Goal: Information Seeking & Learning: Learn about a topic

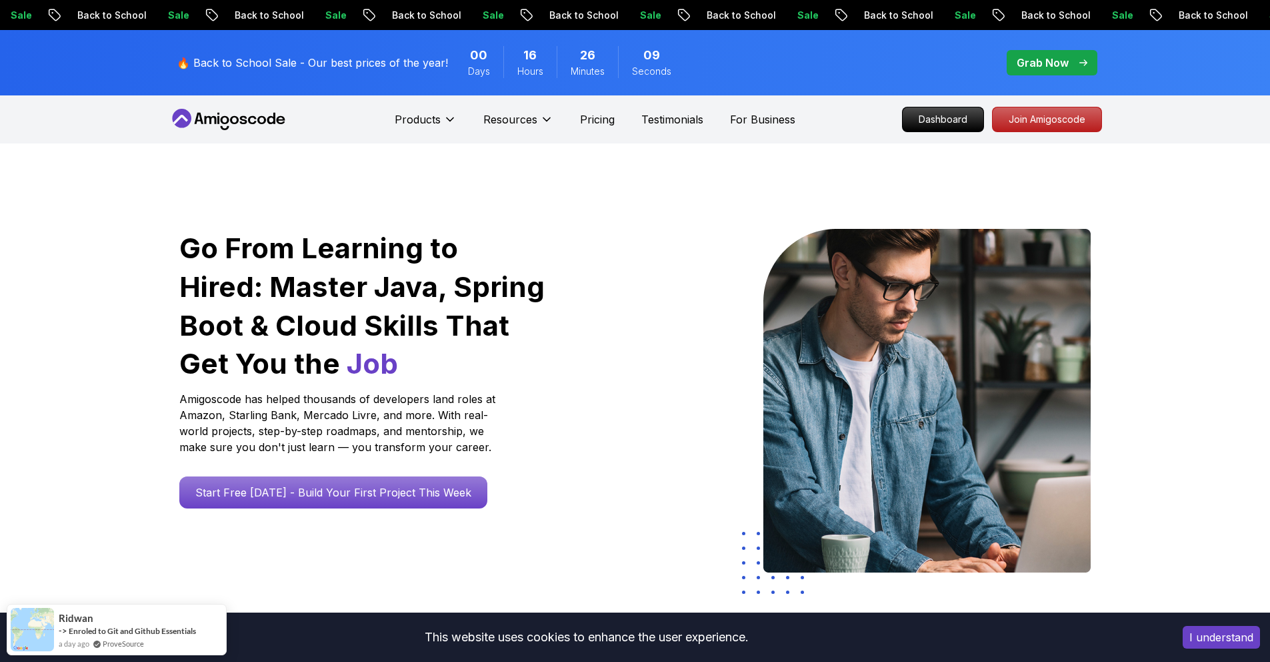
click at [1044, 73] on span "pre-order" at bounding box center [1052, 62] width 91 height 25
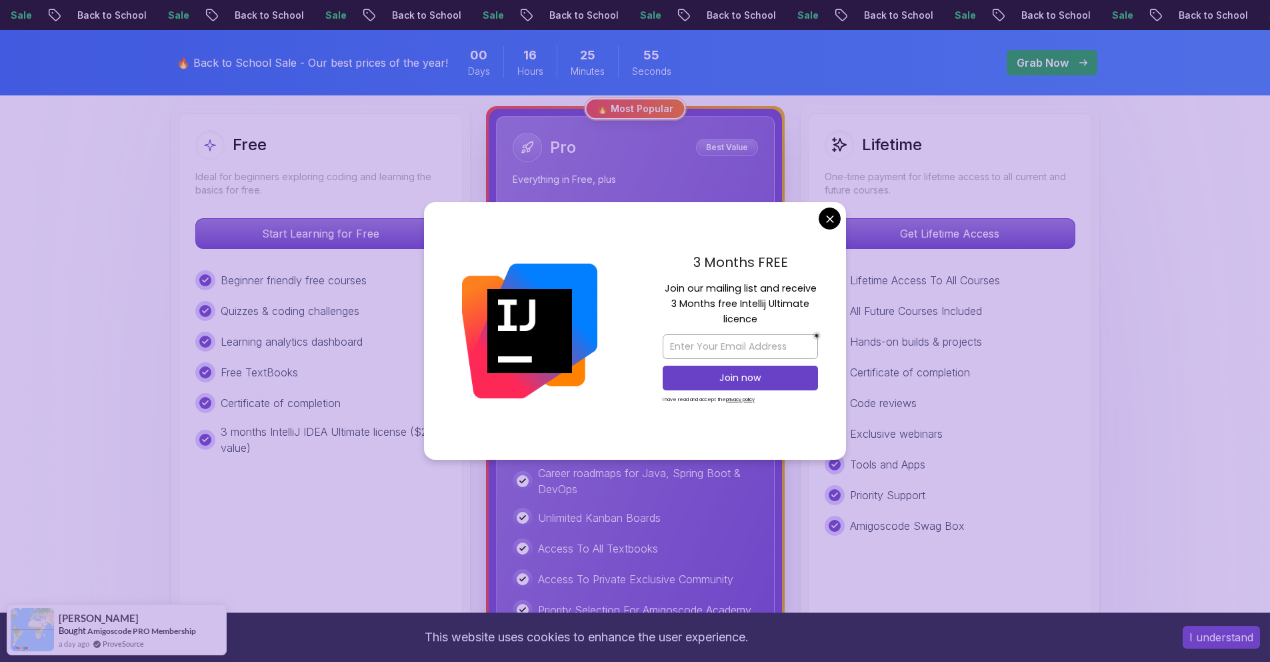
scroll to position [333, 0]
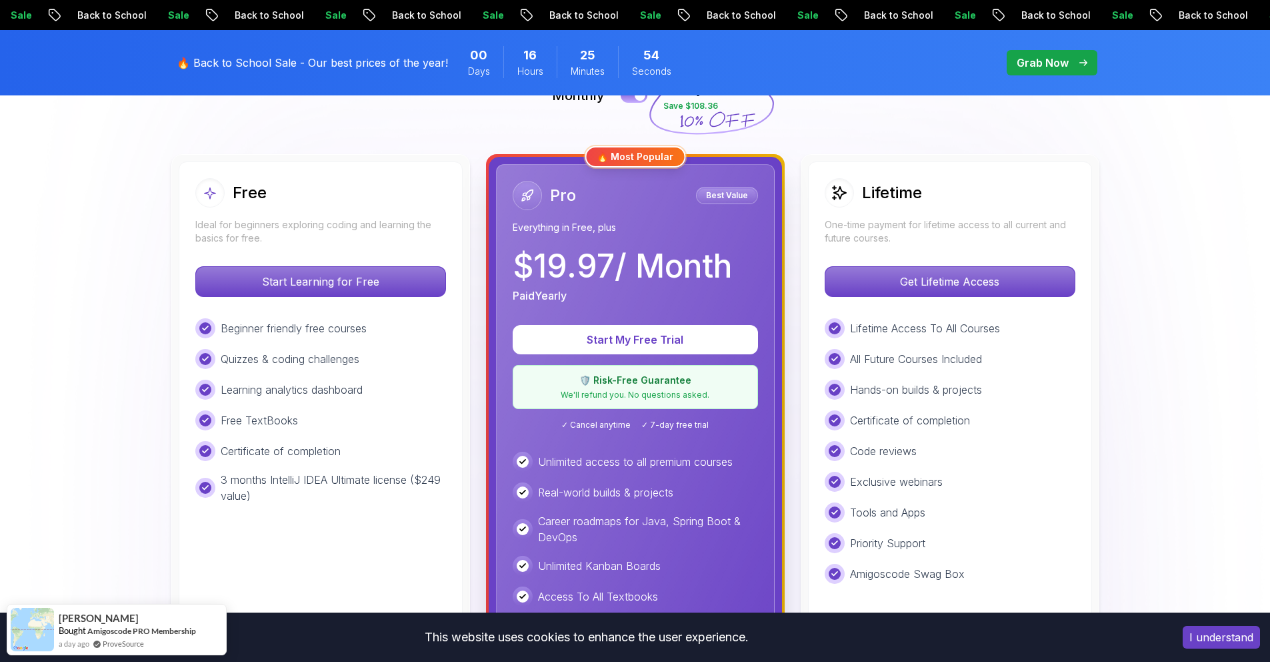
click at [662, 275] on p "$ 19.97 / Month" at bounding box center [622, 266] width 219 height 32
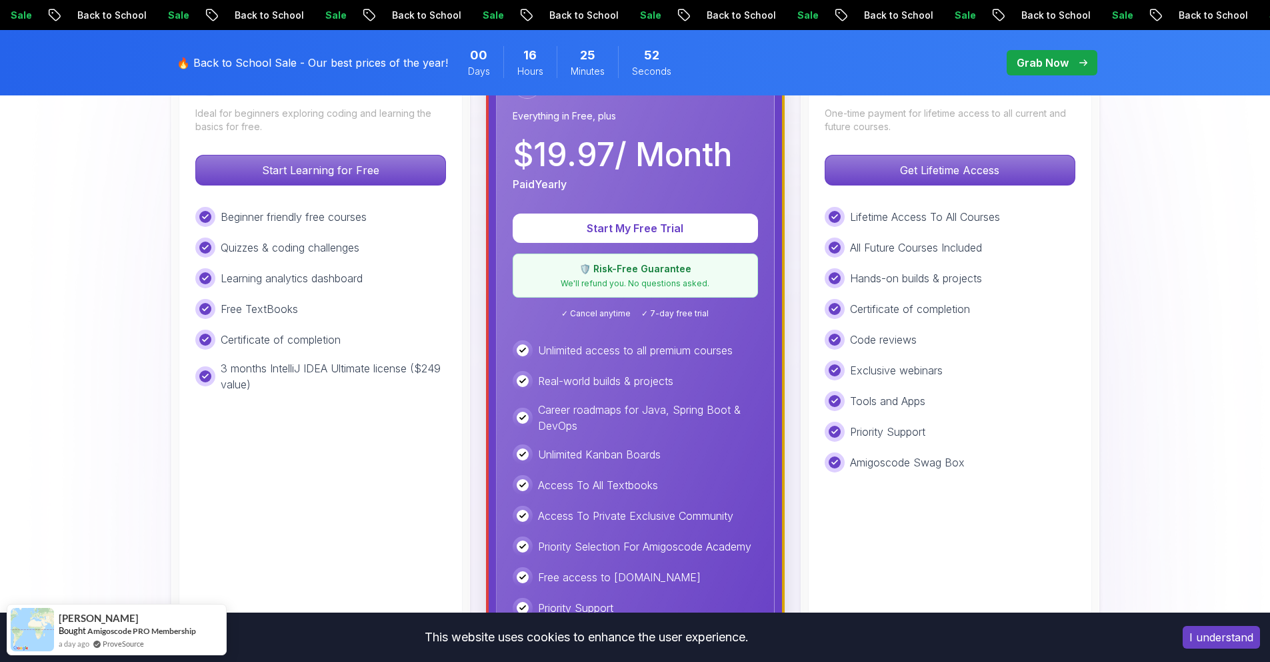
click at [632, 371] on div "Real-world builds & projects" at bounding box center [635, 381] width 245 height 20
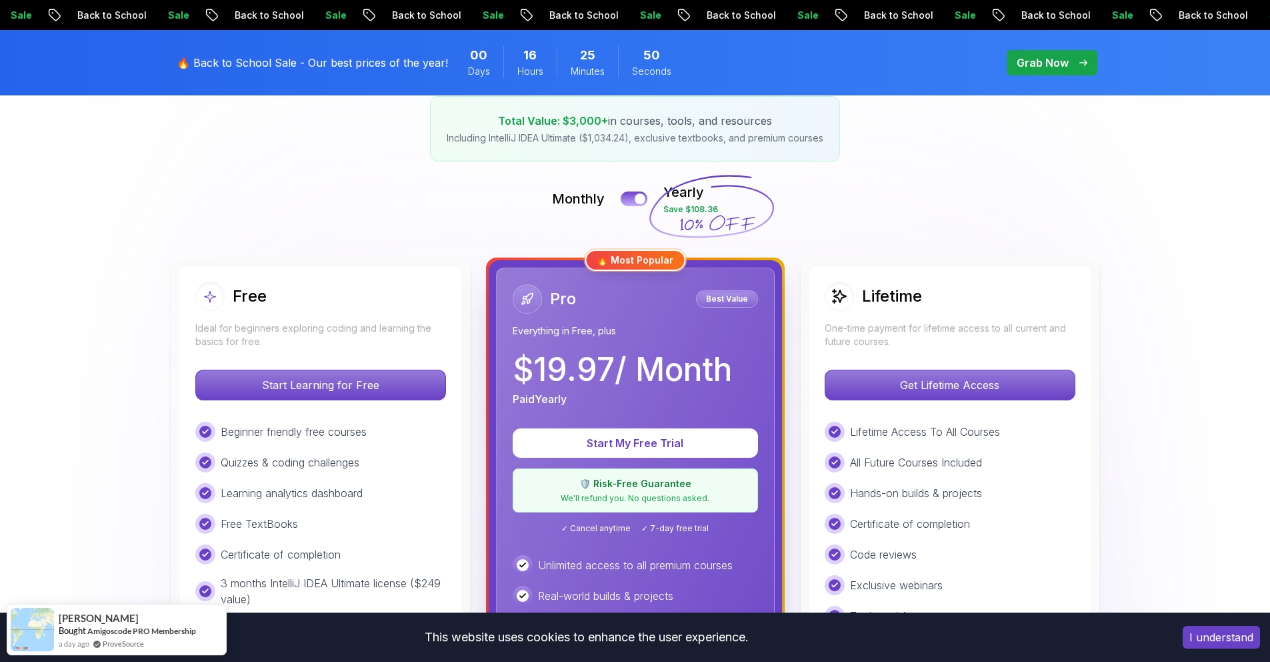
scroll to position [0, 0]
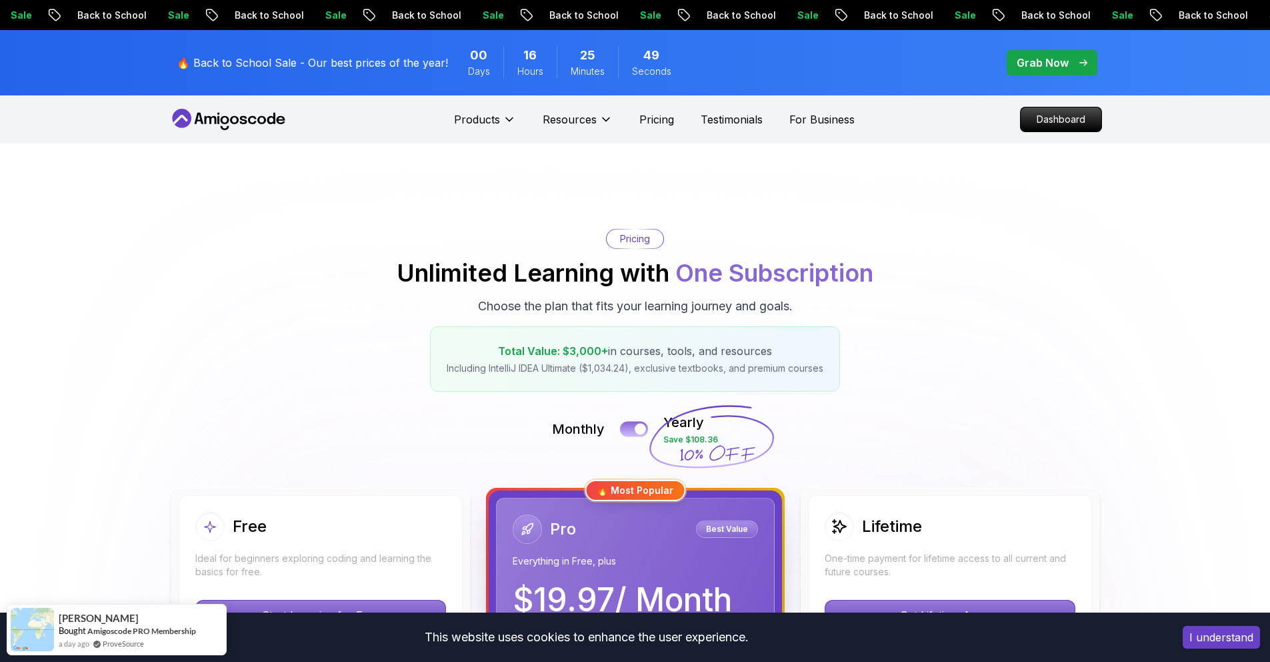
click at [636, 423] on button at bounding box center [634, 428] width 28 height 15
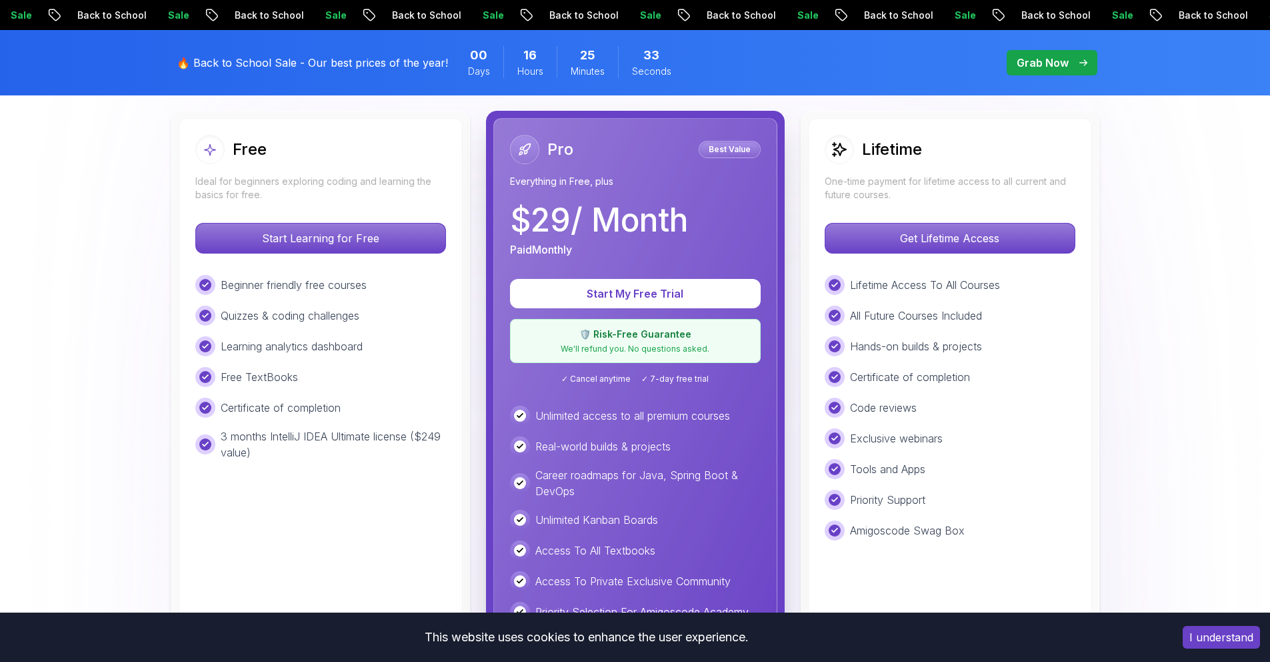
scroll to position [375, 0]
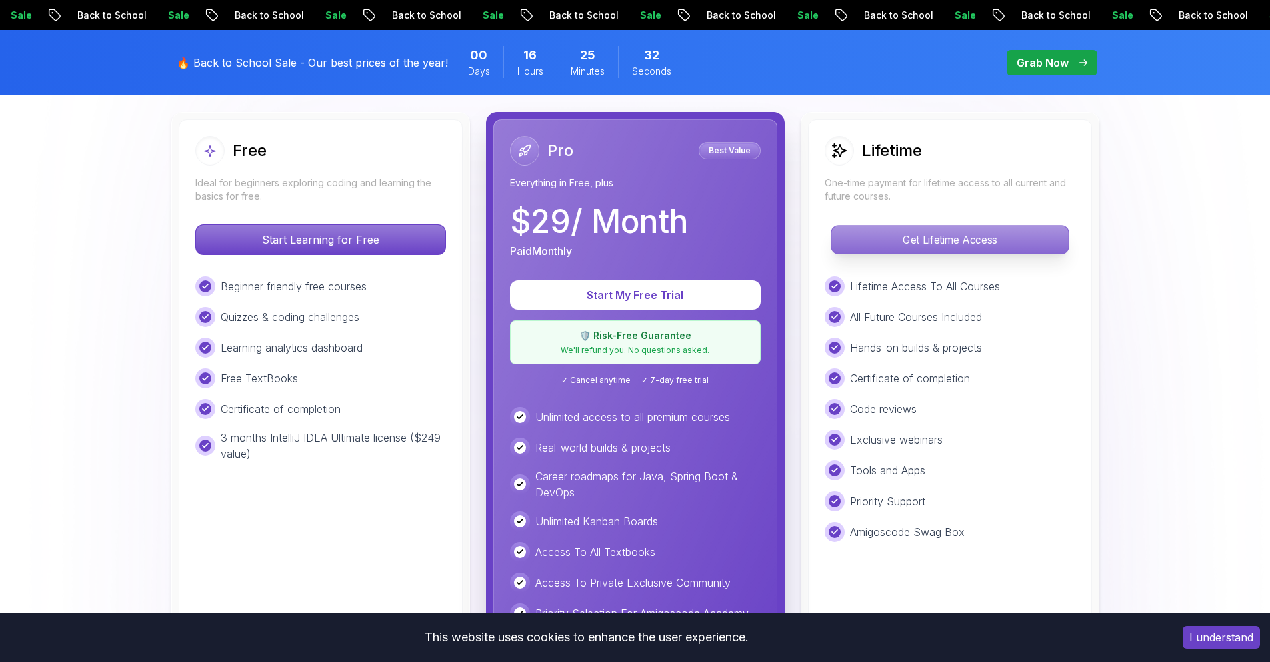
click at [970, 244] on p "Get Lifetime Access" at bounding box center [950, 239] width 237 height 28
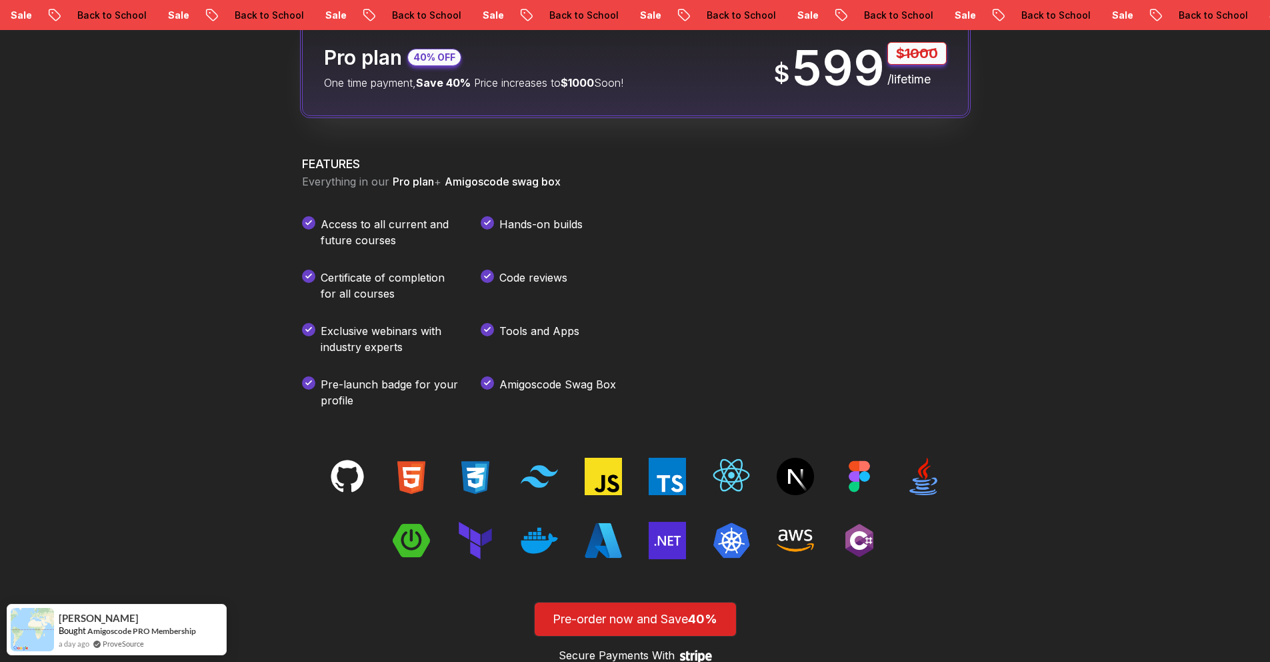
scroll to position [1752, 0]
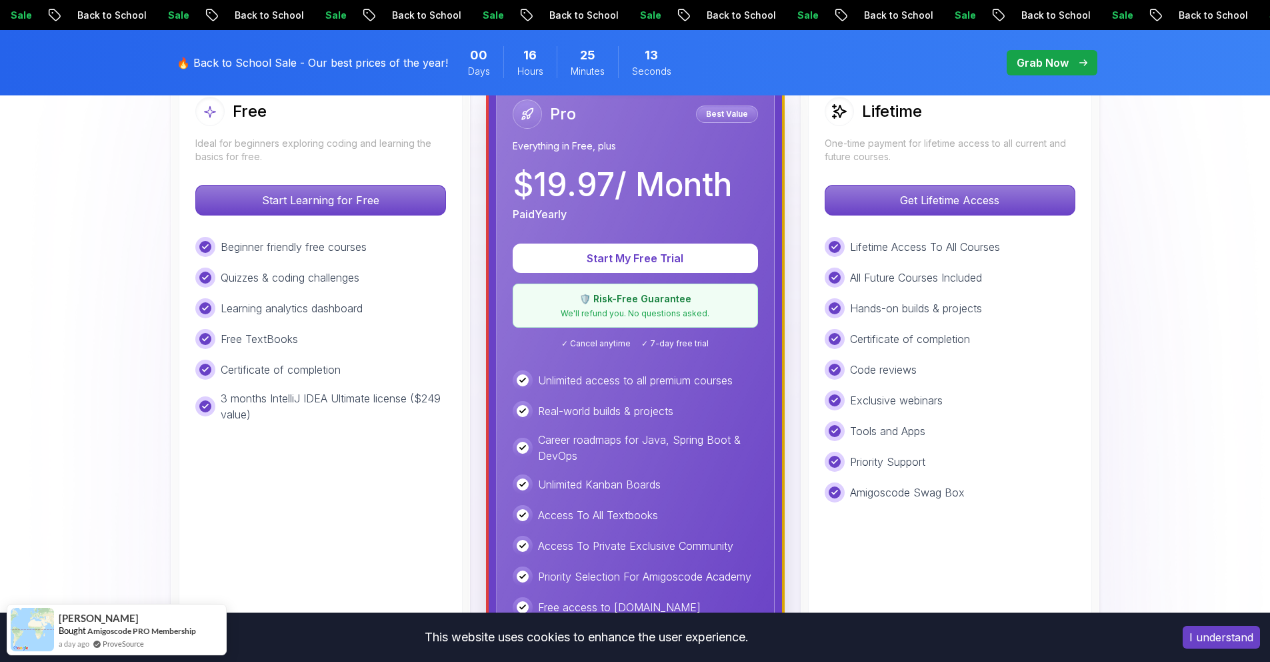
scroll to position [253, 0]
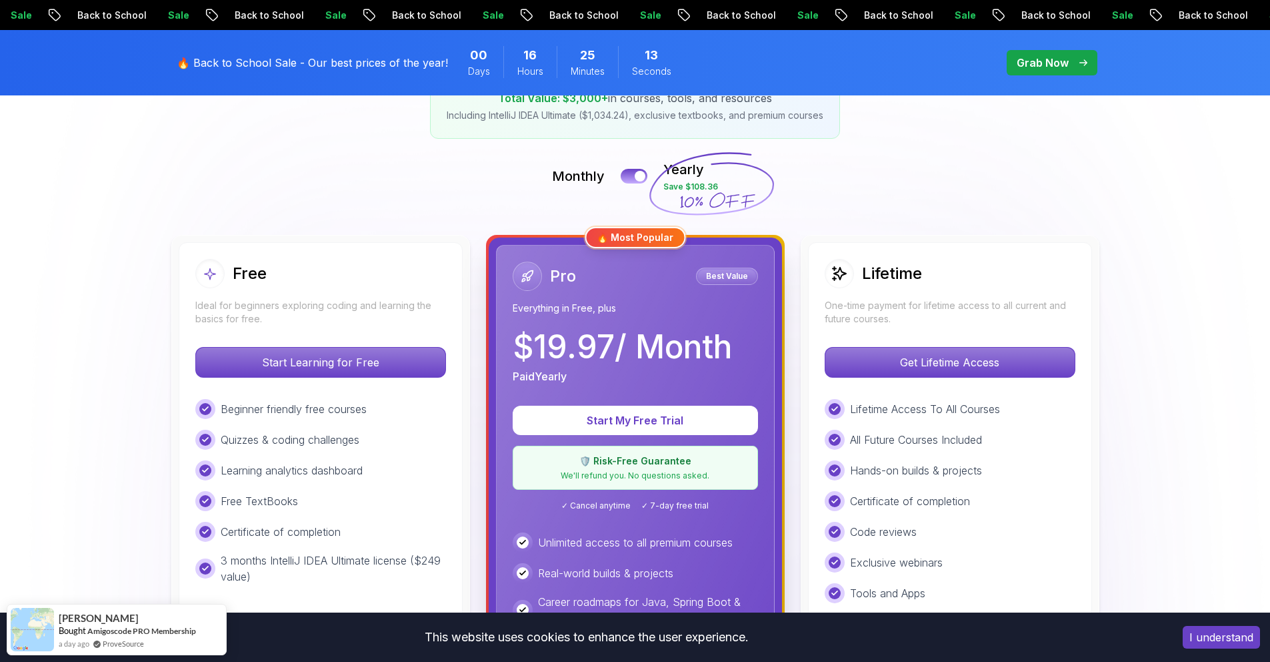
click at [633, 273] on div "Pro Best Value" at bounding box center [635, 275] width 245 height 29
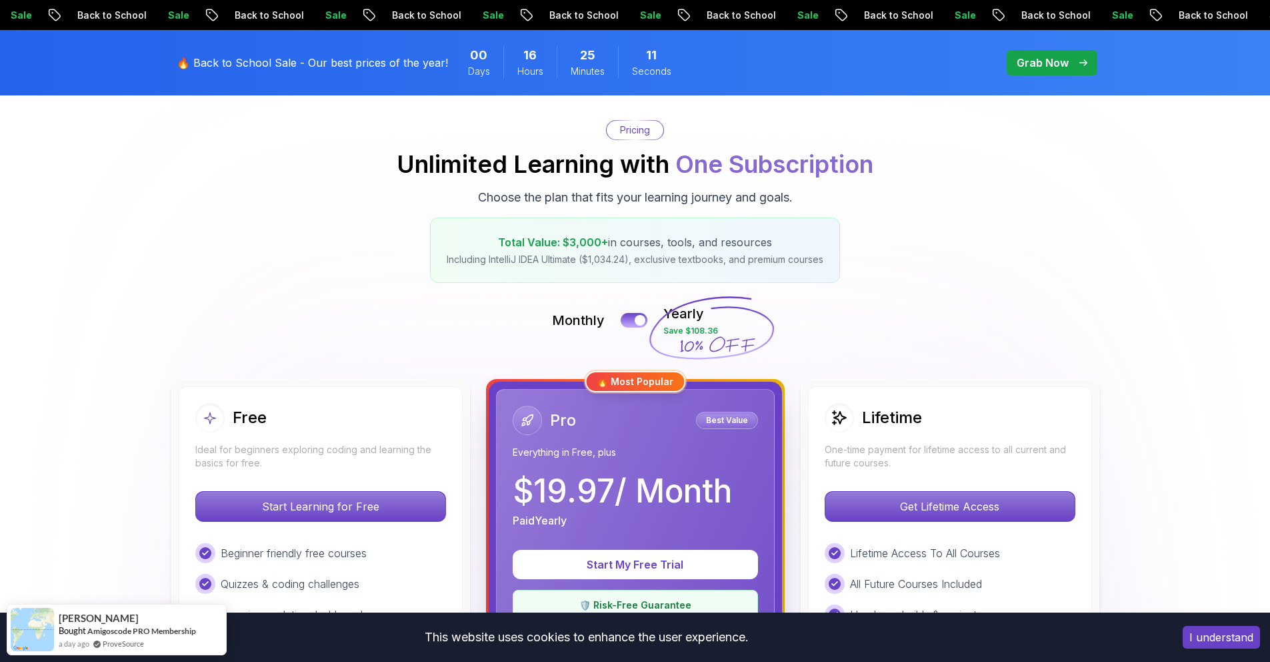
scroll to position [119, 0]
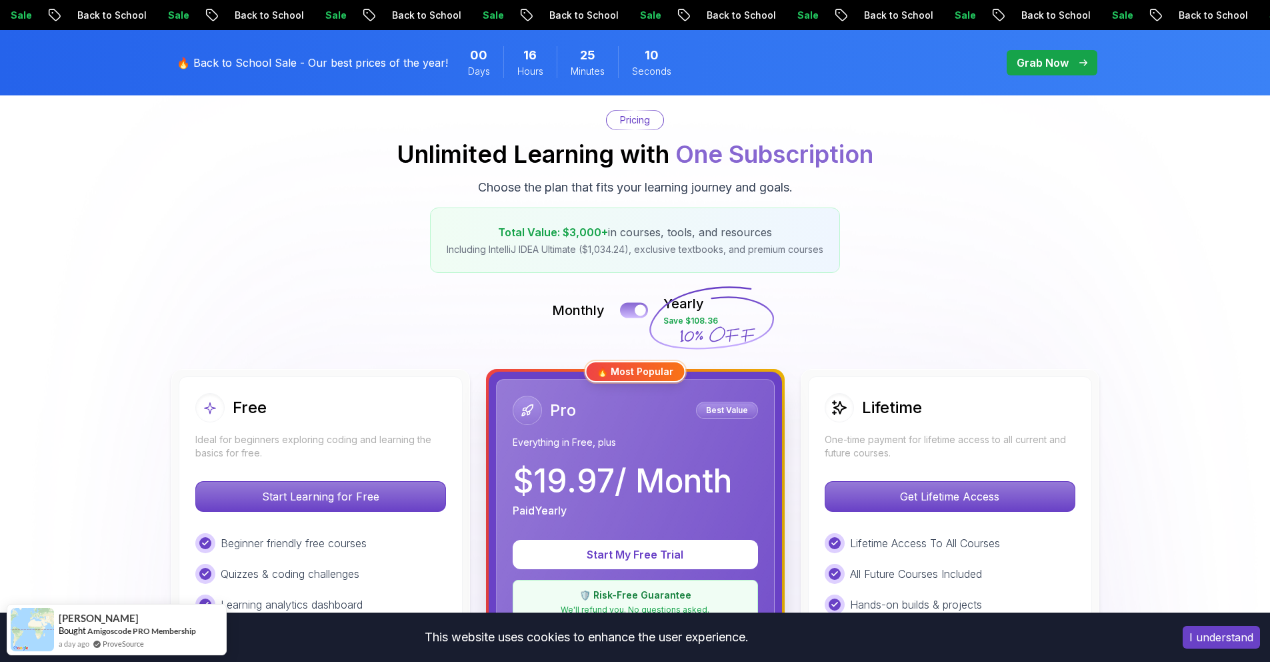
click at [635, 313] on button at bounding box center [634, 309] width 28 height 15
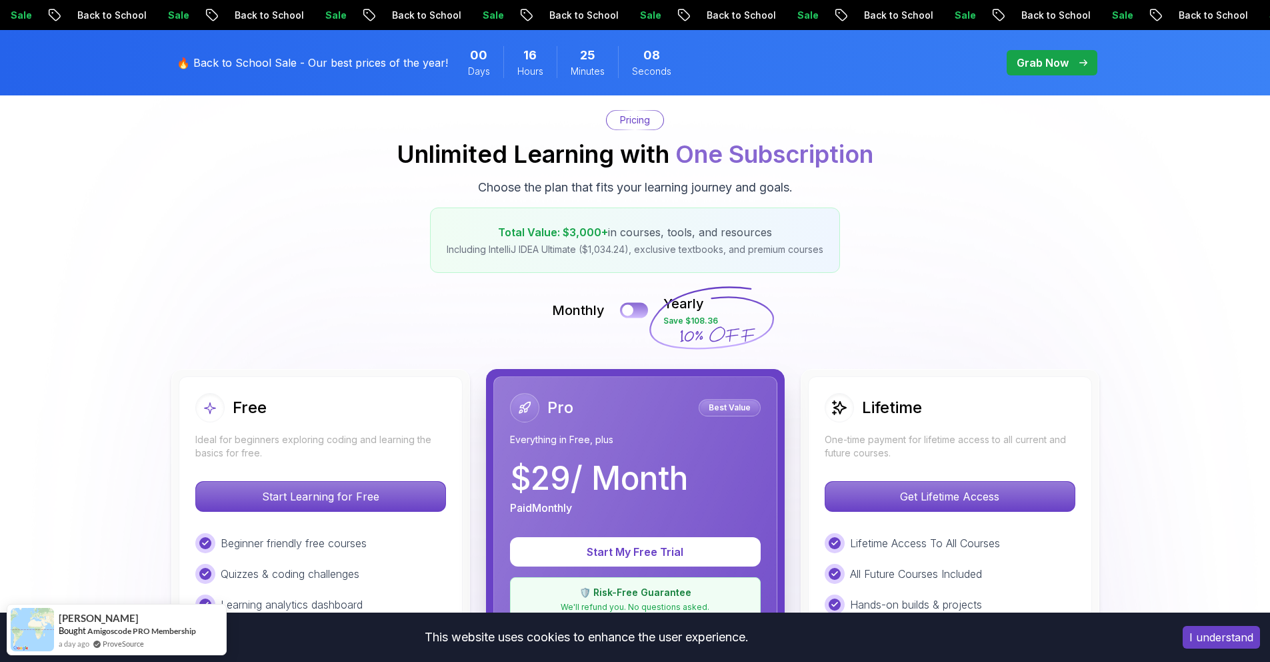
click at [631, 310] on div at bounding box center [627, 310] width 11 height 11
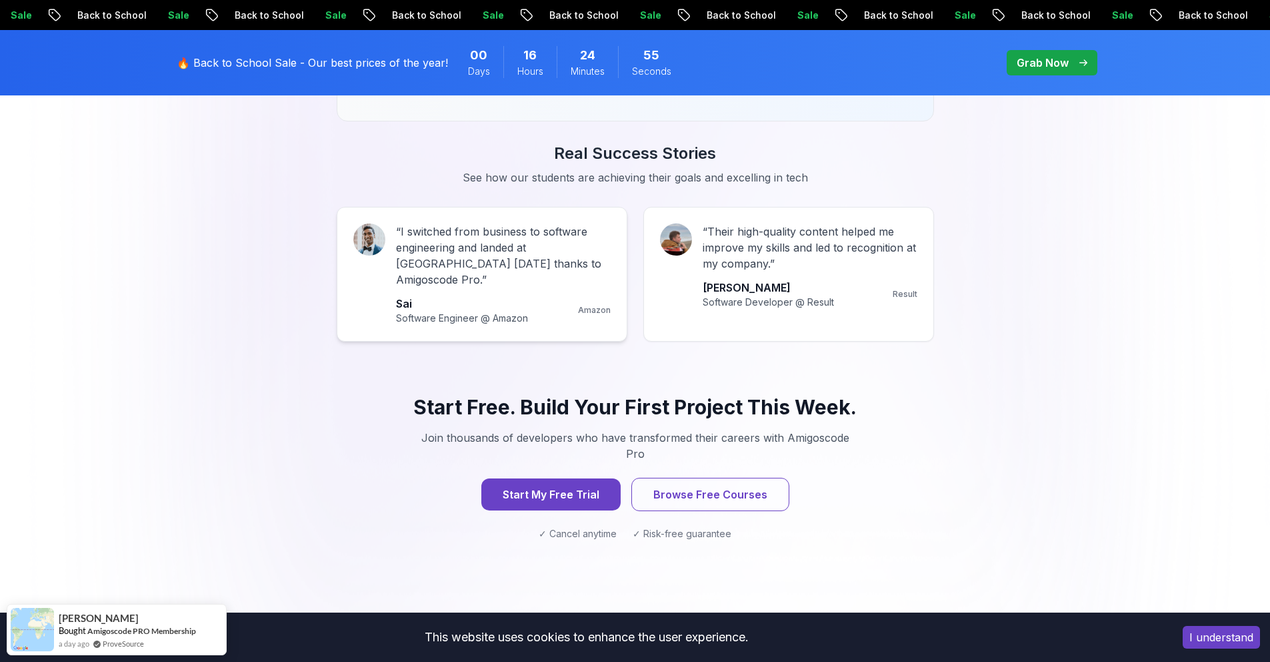
scroll to position [1340, 0]
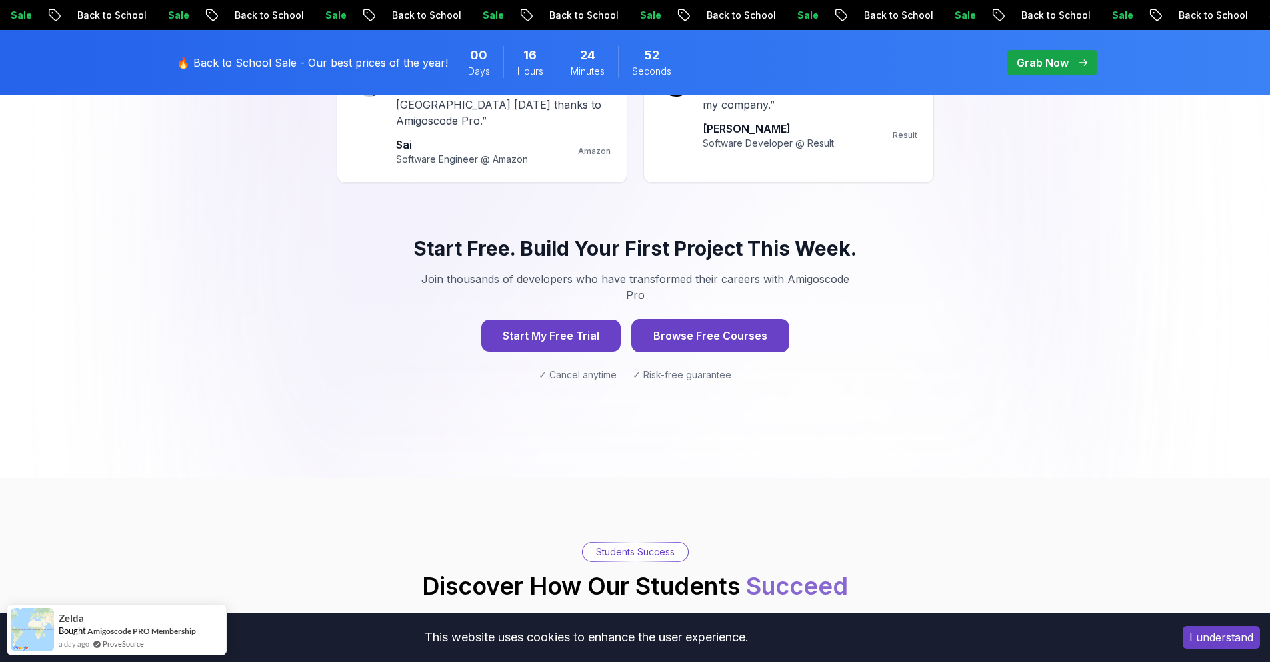
click at [674, 319] on button "Browse Free Courses" at bounding box center [711, 335] width 158 height 33
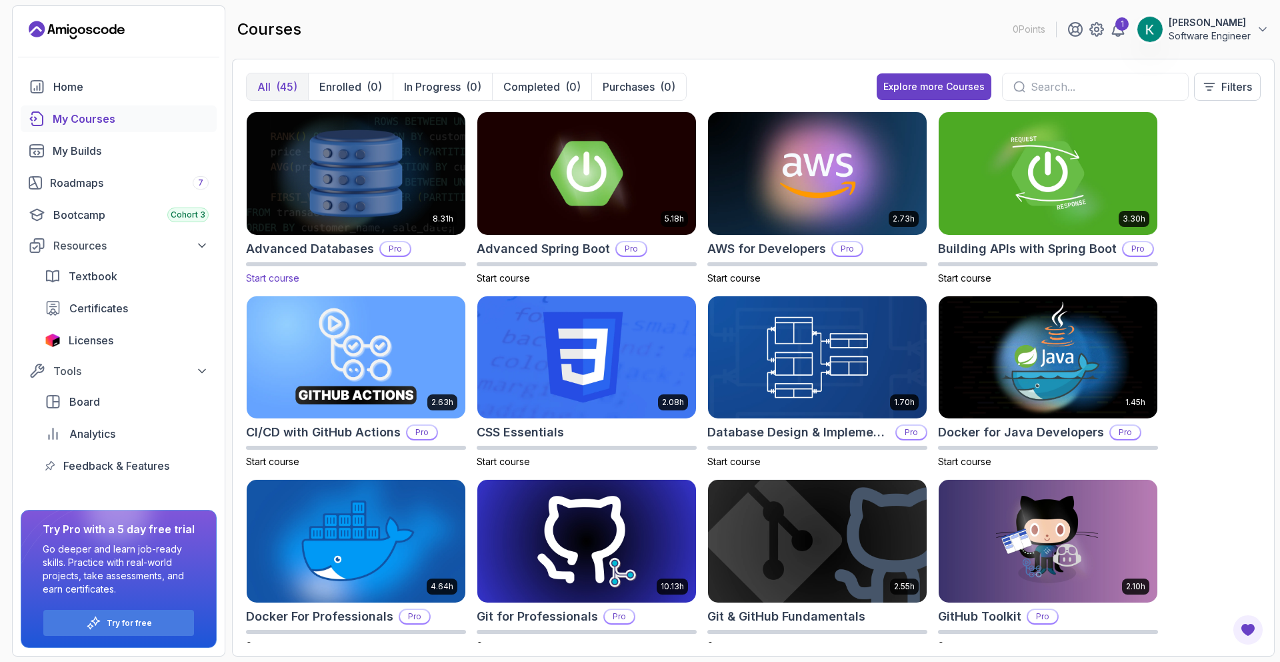
click at [323, 199] on img at bounding box center [355, 173] width 229 height 129
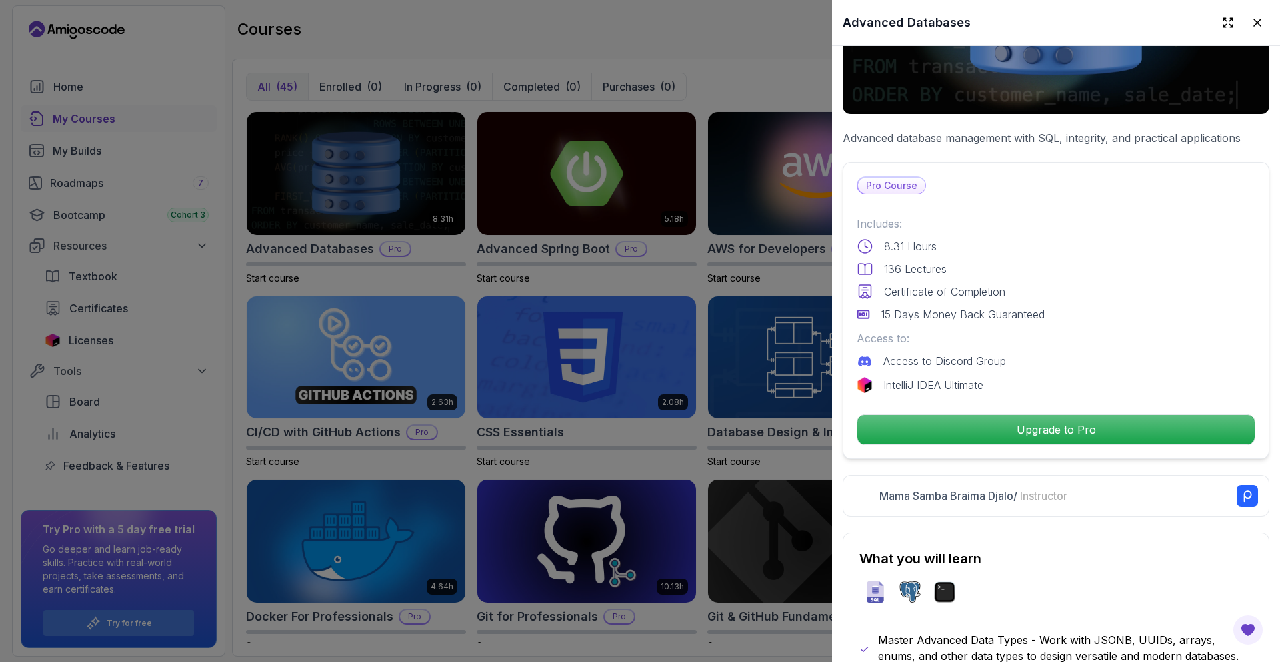
scroll to position [182, 0]
drag, startPoint x: 609, startPoint y: 311, endPoint x: 514, endPoint y: 246, distance: 114.7
click at [609, 311] on div at bounding box center [640, 331] width 1280 height 662
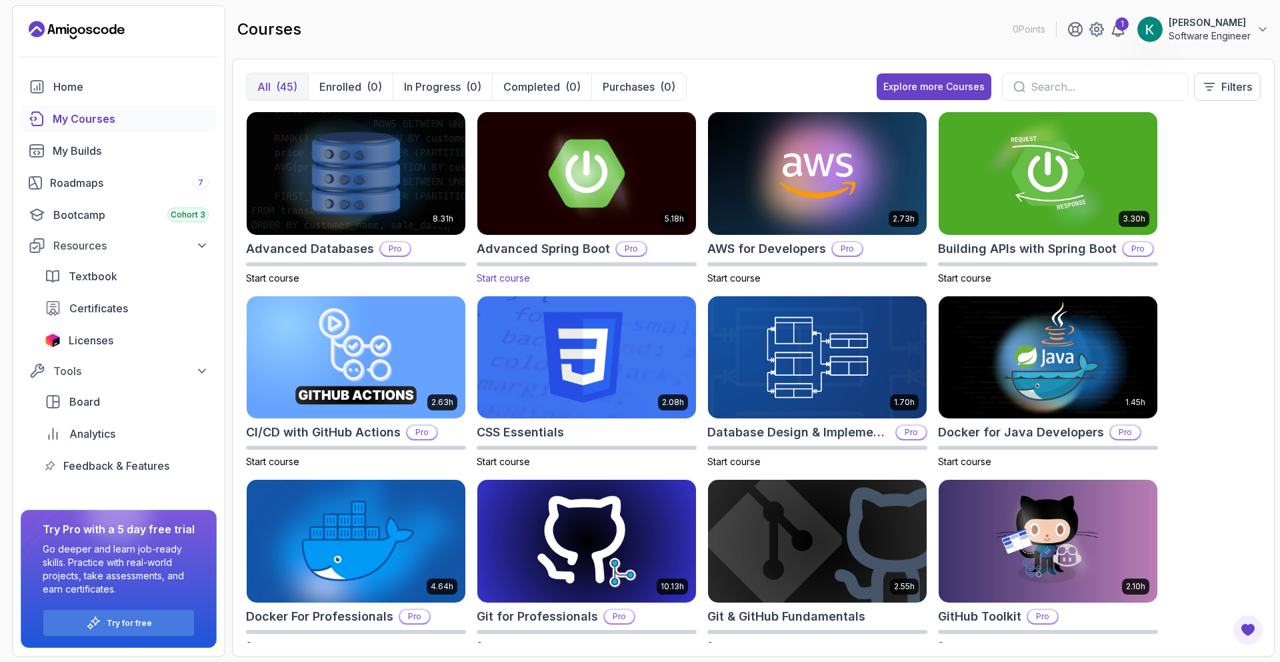
click at [567, 214] on img at bounding box center [586, 173] width 229 height 129
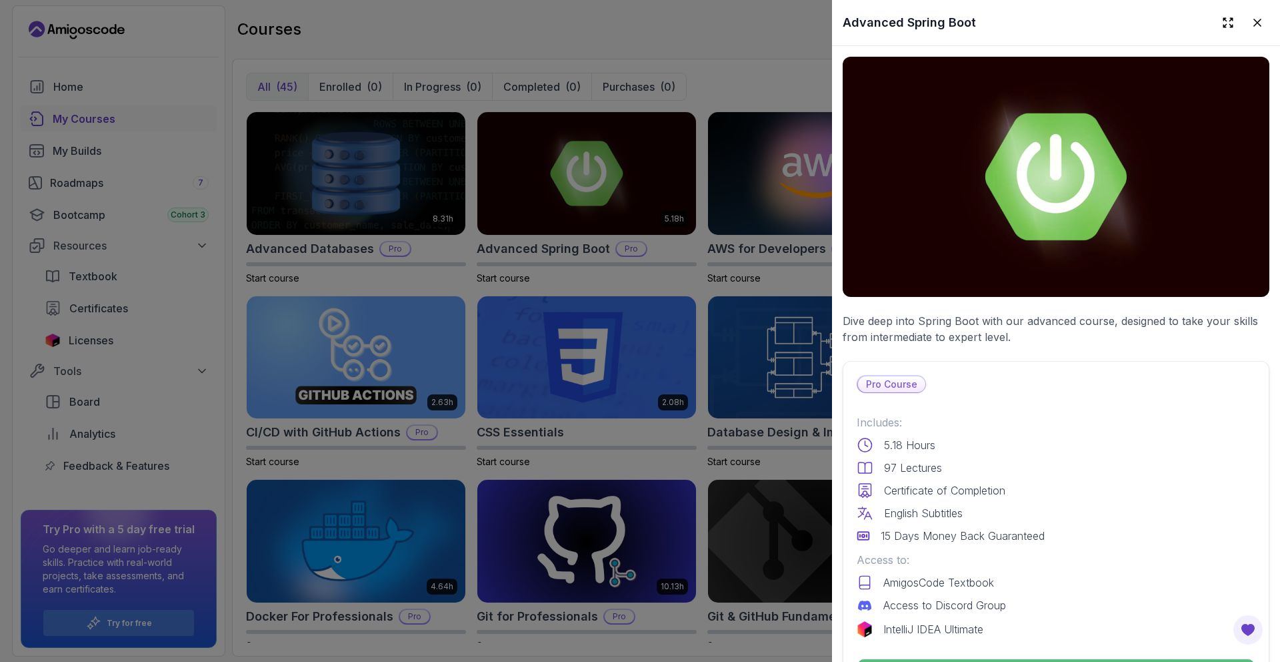
click at [710, 217] on div at bounding box center [640, 331] width 1280 height 662
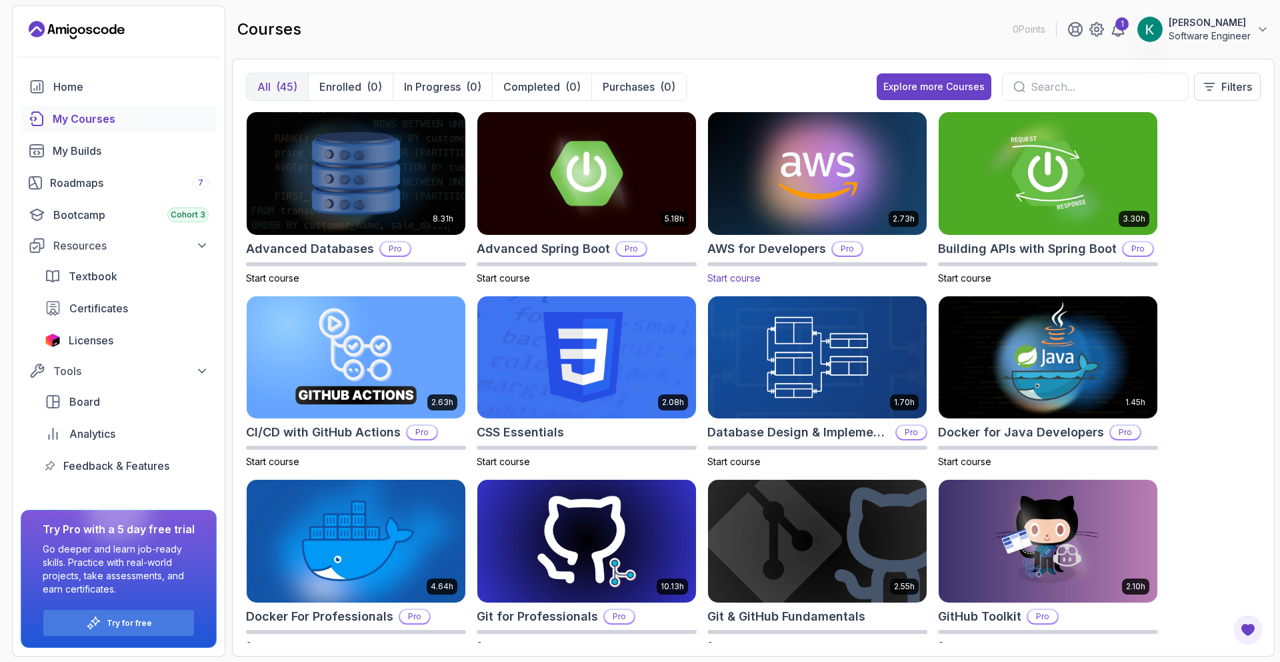
click at [770, 190] on img at bounding box center [817, 173] width 229 height 129
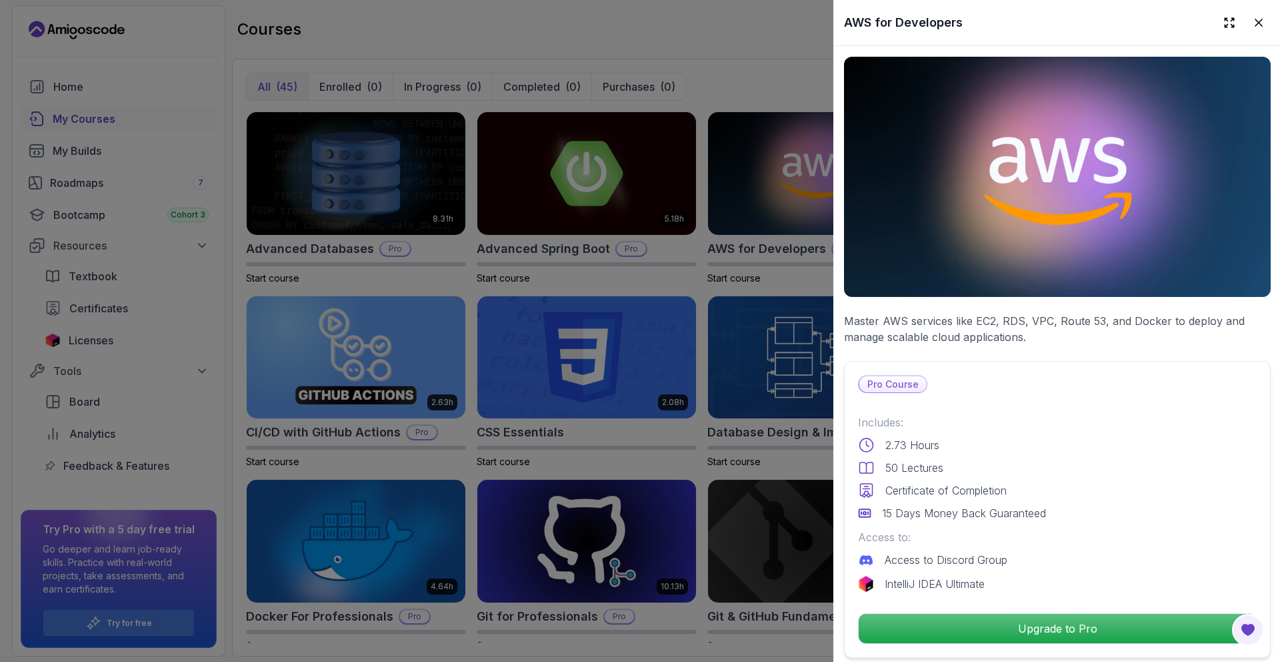
click at [534, 228] on div at bounding box center [640, 331] width 1280 height 662
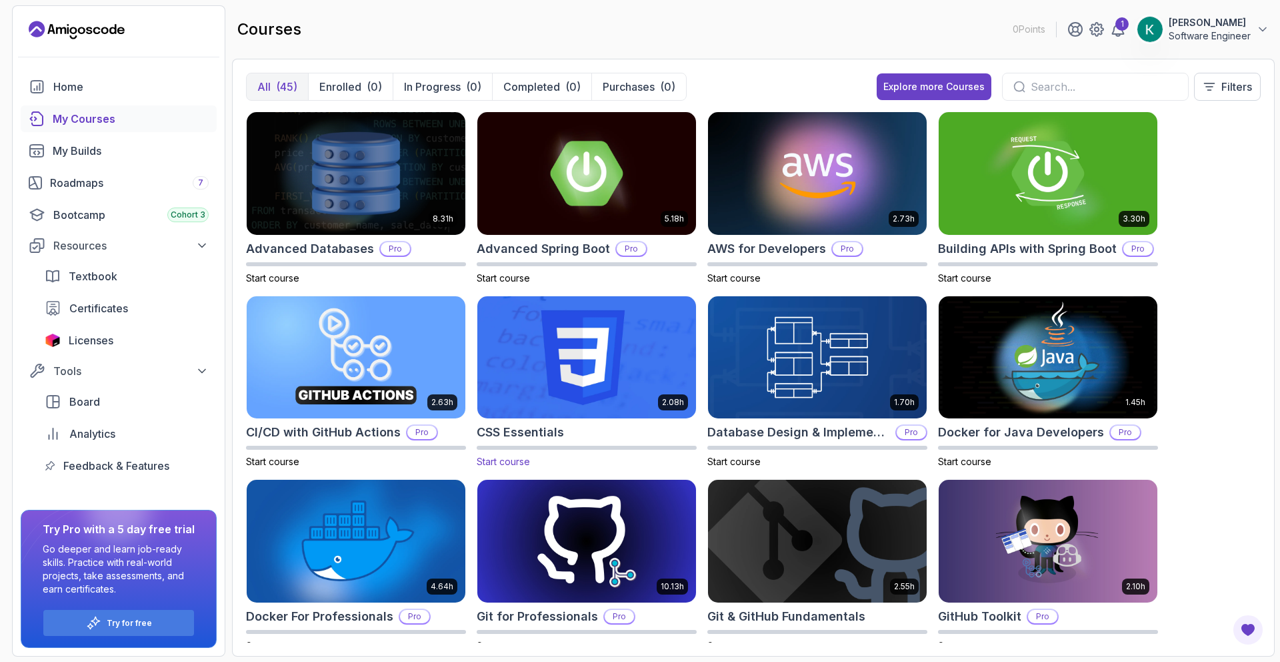
click at [576, 369] on img at bounding box center [586, 357] width 229 height 129
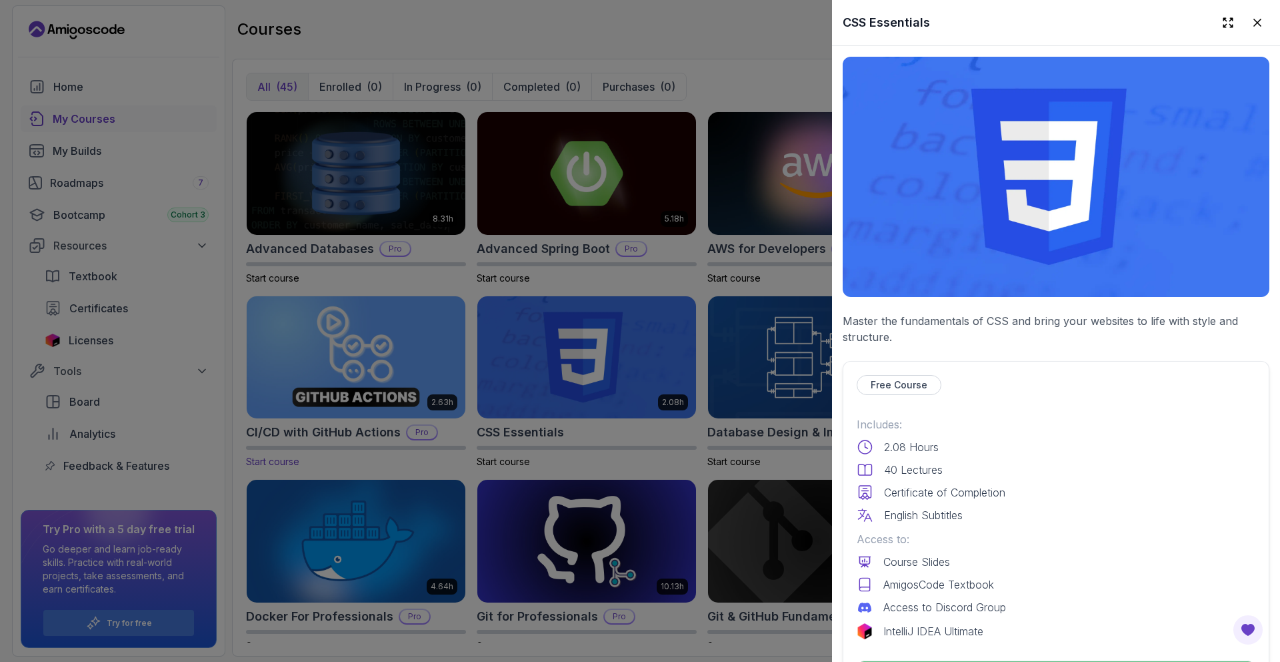
drag, startPoint x: 575, startPoint y: 368, endPoint x: 456, endPoint y: 356, distance: 120.0
click at [574, 368] on div at bounding box center [640, 331] width 1280 height 662
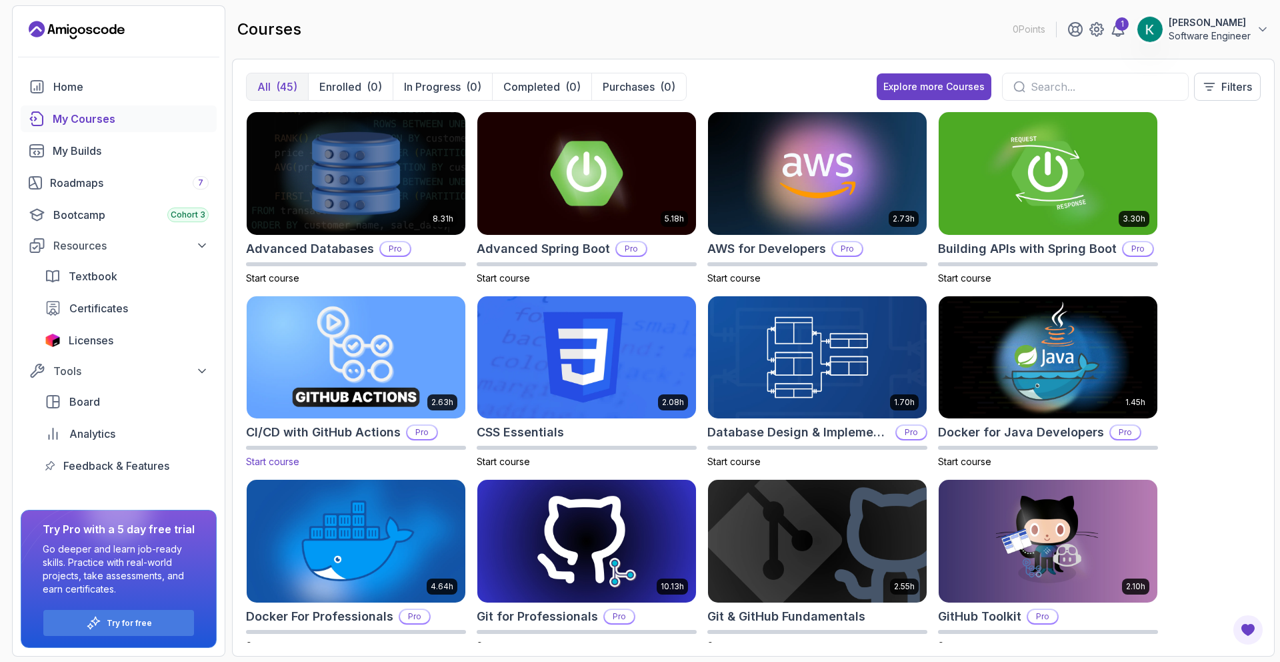
click at [379, 351] on img at bounding box center [355, 357] width 229 height 129
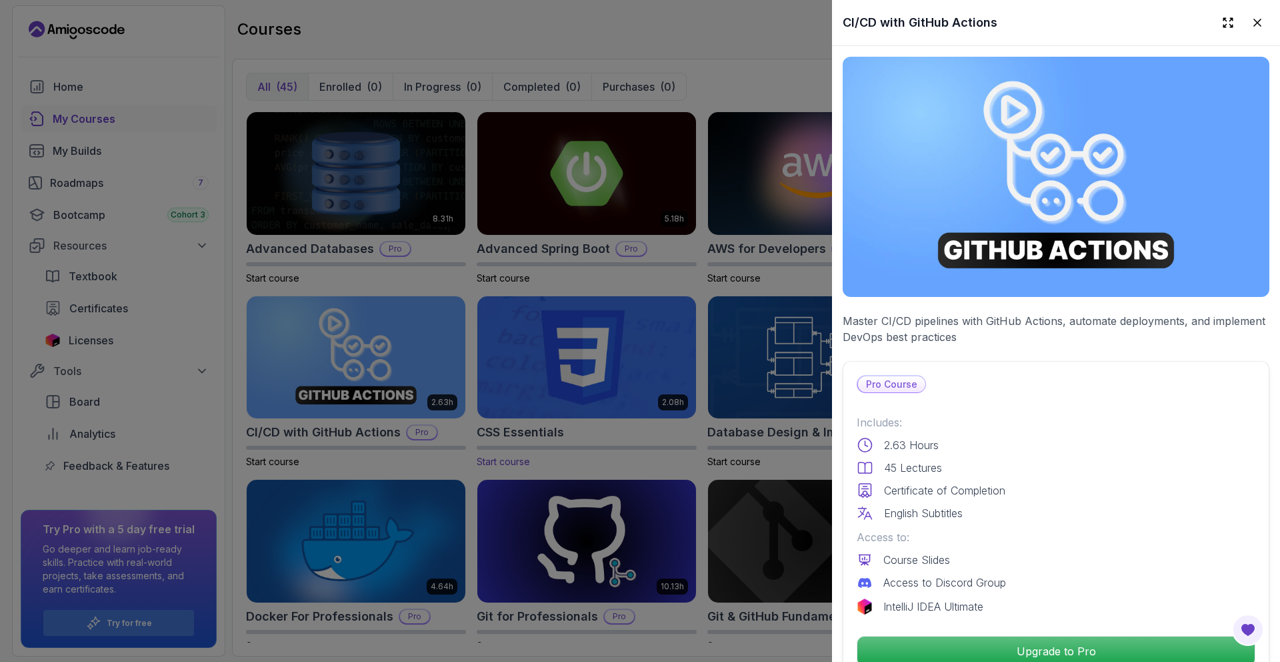
click at [484, 345] on div at bounding box center [640, 331] width 1280 height 662
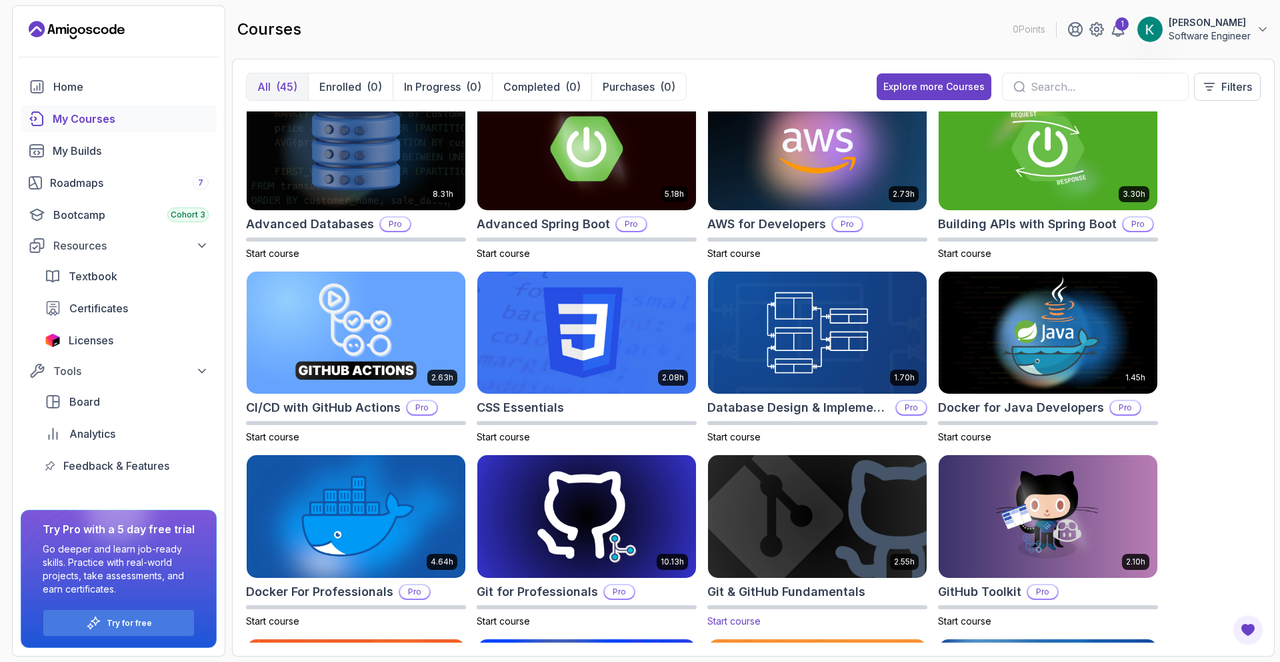
scroll to position [115, 0]
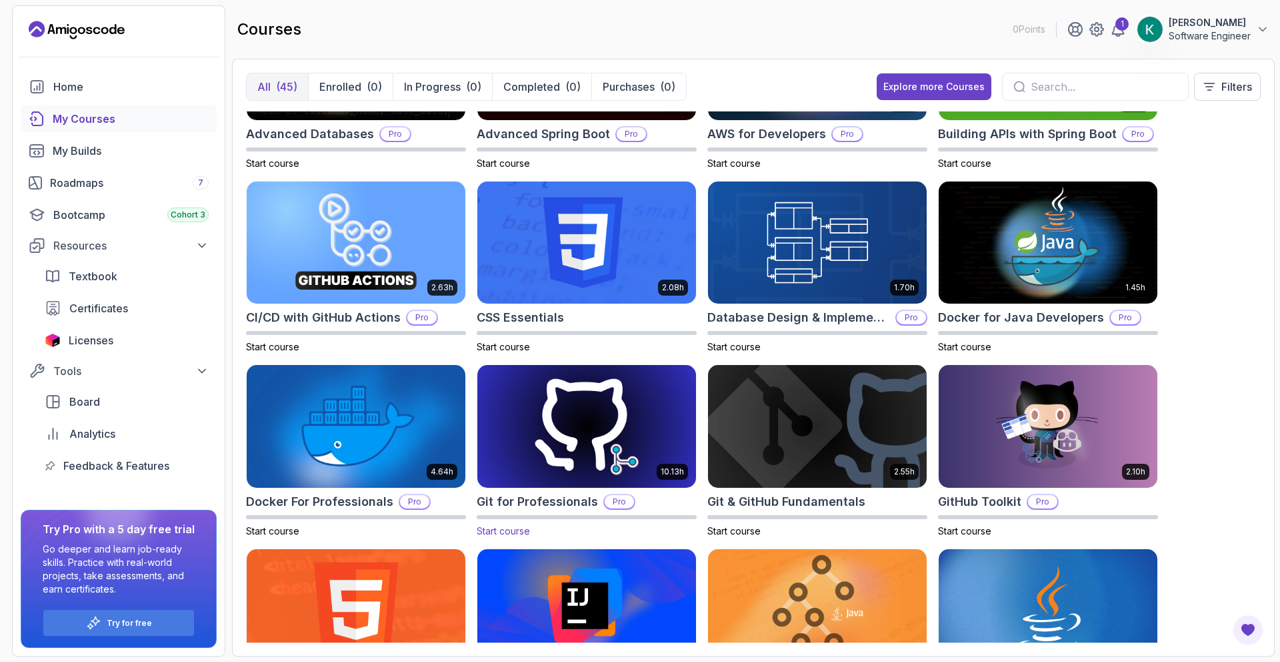
click at [597, 405] on img at bounding box center [586, 426] width 229 height 129
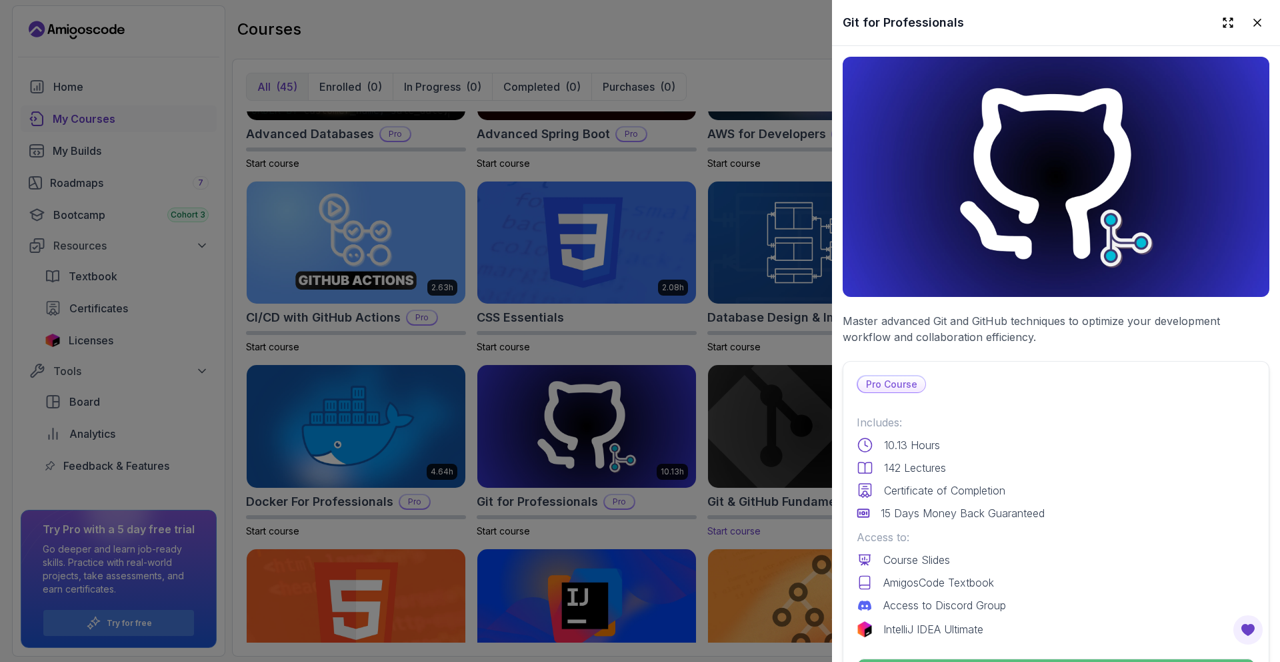
drag, startPoint x: 583, startPoint y: 384, endPoint x: 738, endPoint y: 396, distance: 155.2
click at [585, 383] on div at bounding box center [640, 331] width 1280 height 662
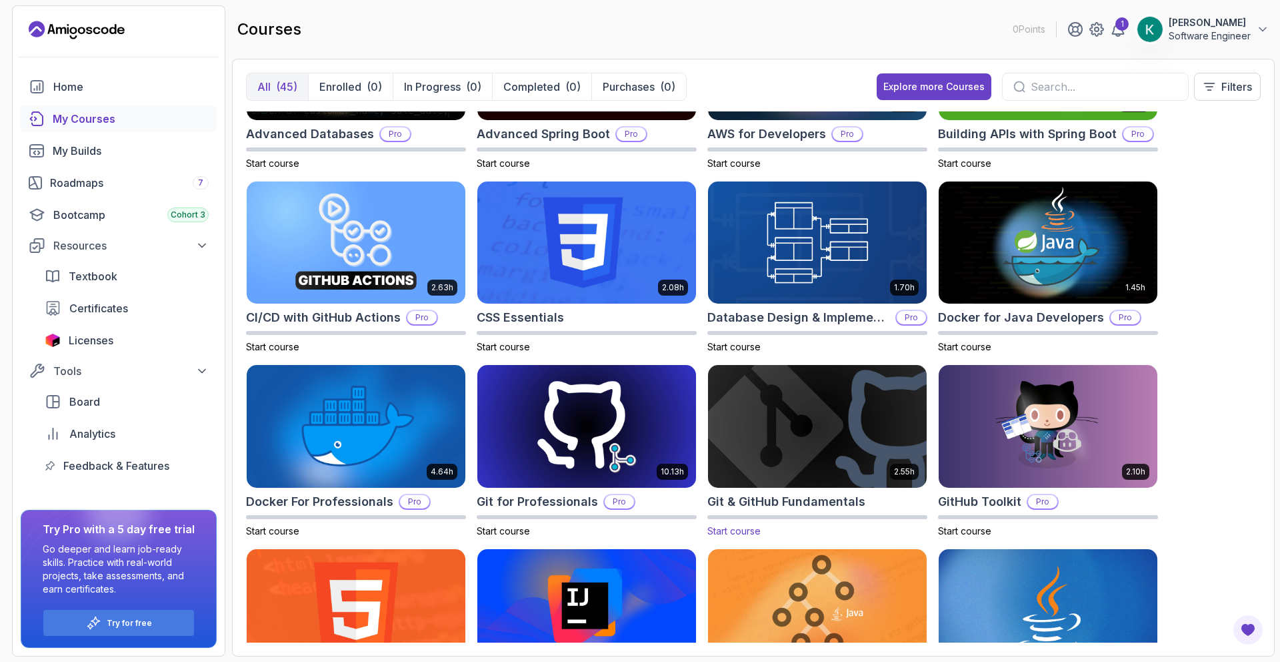
click at [925, 429] on img at bounding box center [817, 426] width 229 height 129
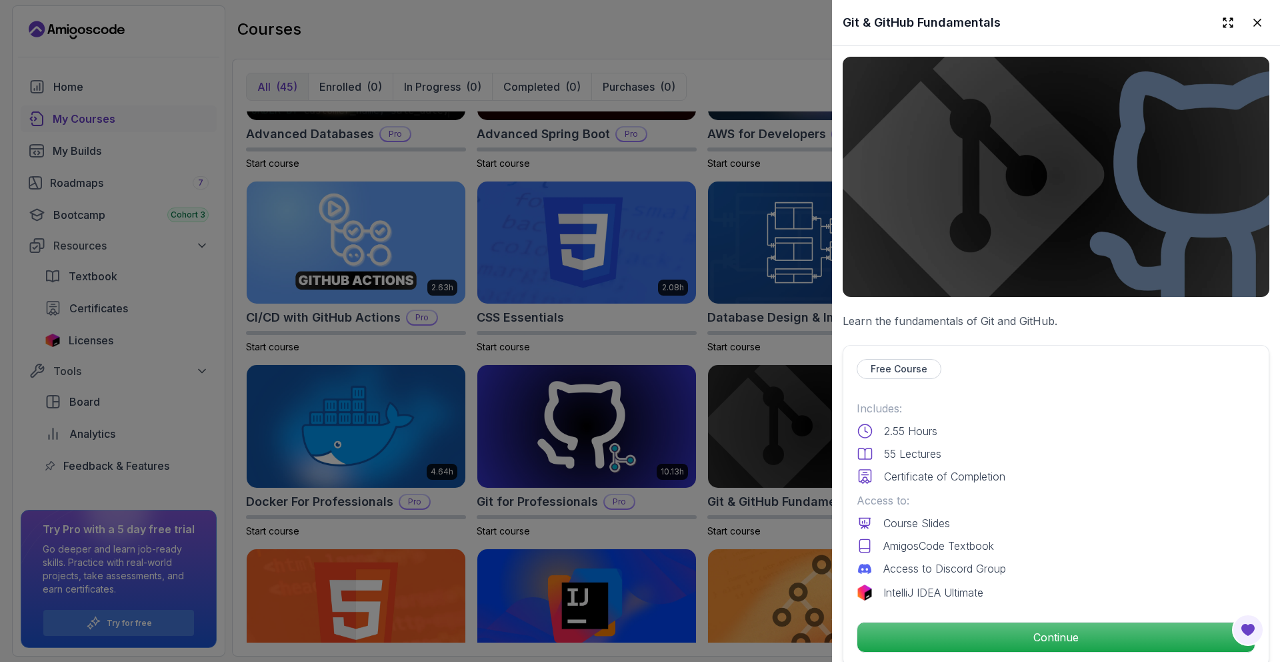
click at [770, 409] on div at bounding box center [640, 331] width 1280 height 662
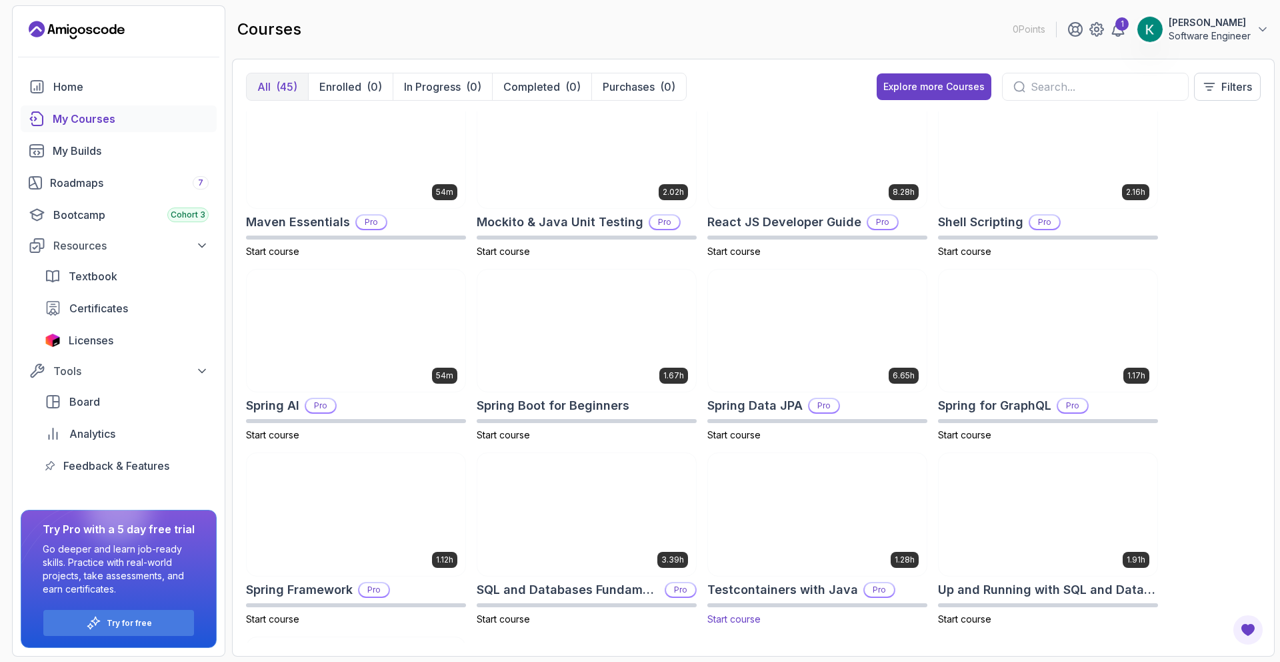
scroll to position [1681, 0]
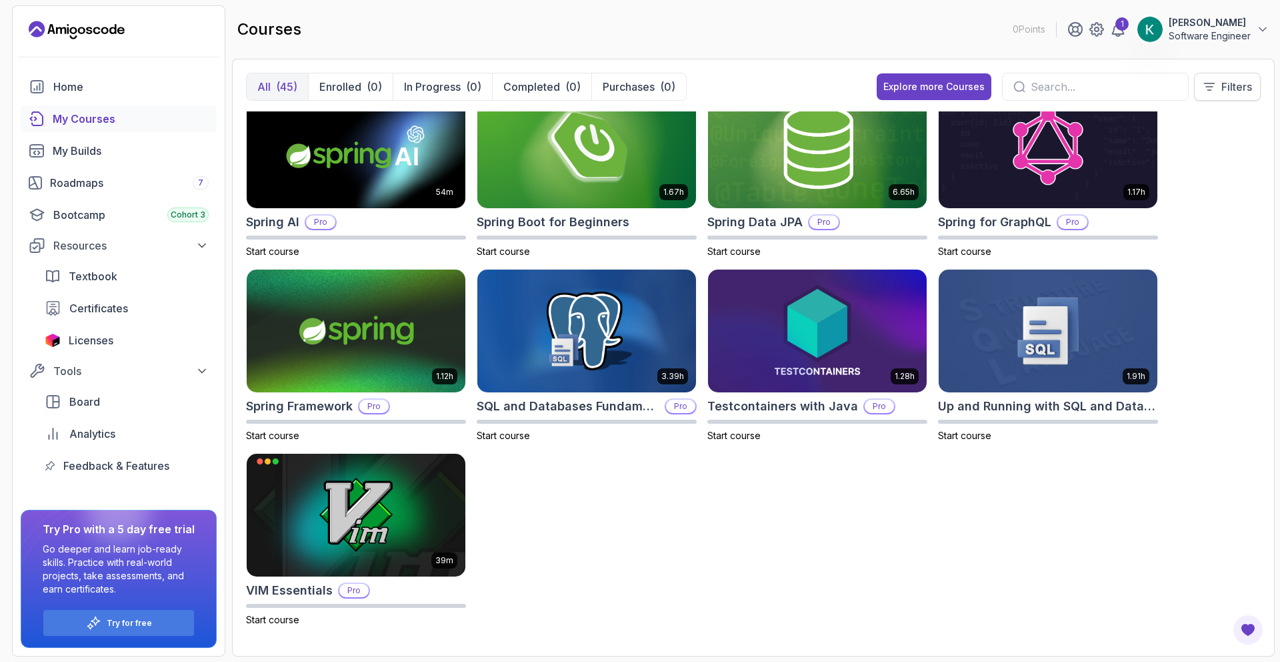
click at [1204, 88] on icon at bounding box center [1209, 86] width 13 height 13
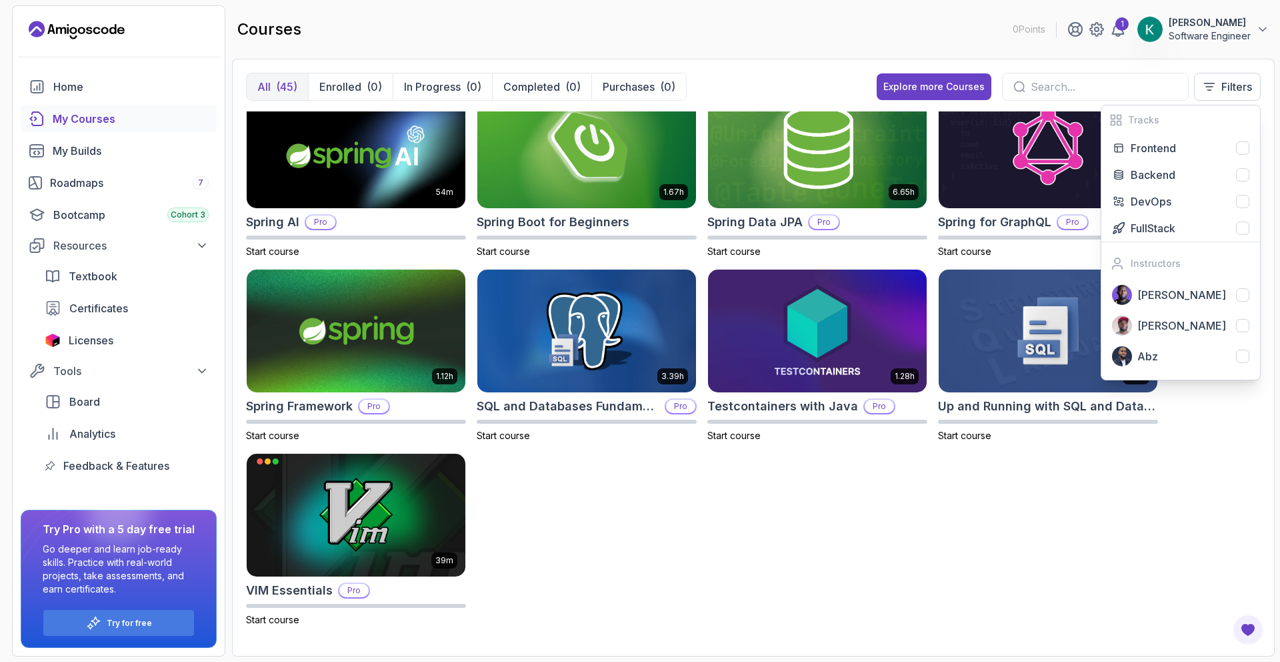
click at [862, 502] on div "8.31h Advanced Databases Pro Start course 5.18h Advanced Spring Boot Pro Start …" at bounding box center [753, 376] width 1015 height 531
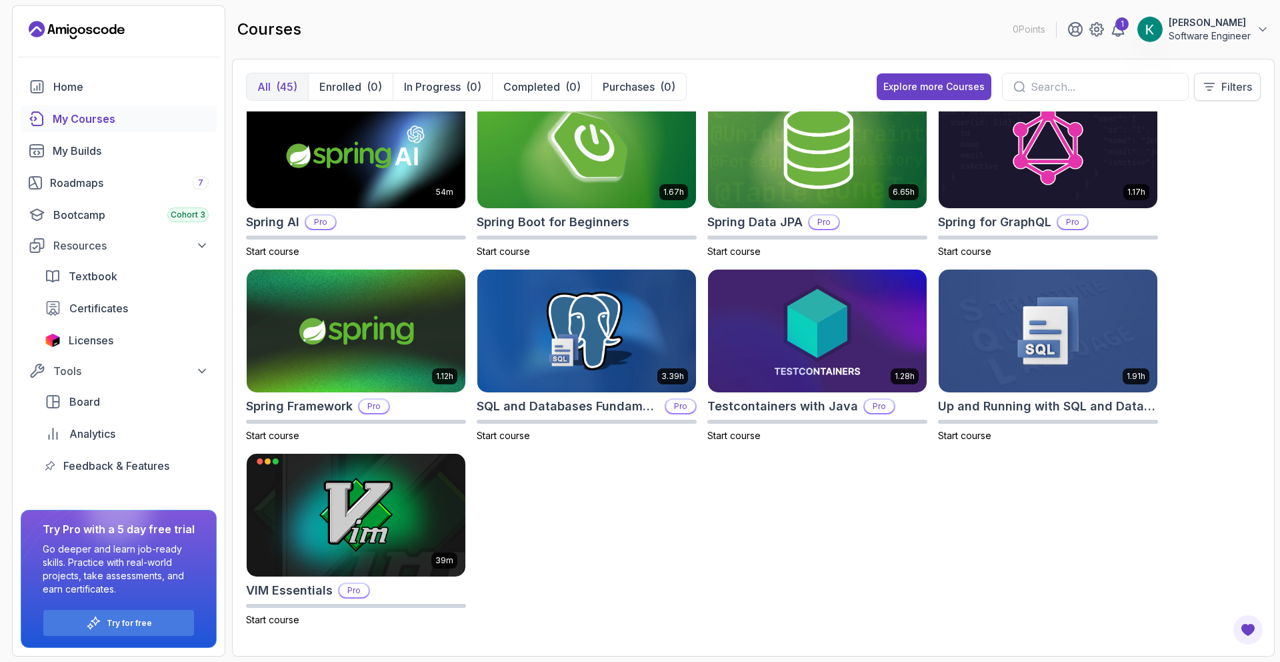
click at [1226, 97] on div "All (45) Enrolled (0) In Progress (0) Completed (0) Purchases (0) Explore more …" at bounding box center [753, 92] width 1015 height 39
click at [1228, 91] on p "Filters" at bounding box center [1237, 87] width 31 height 16
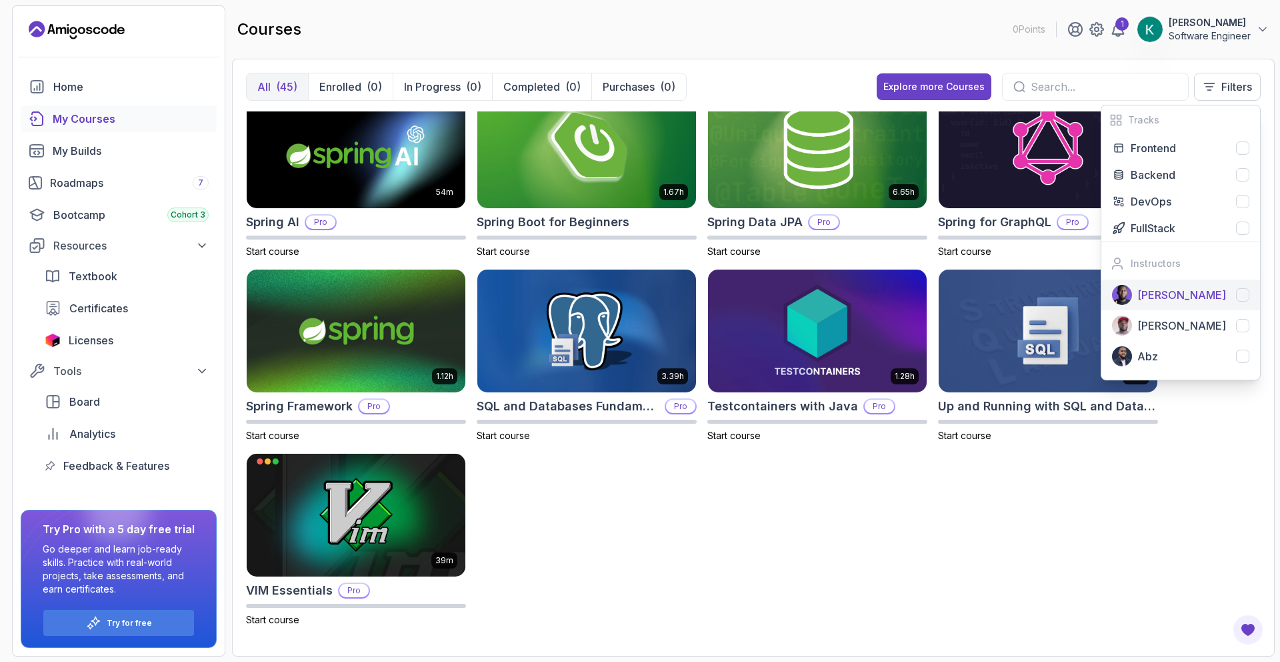
click at [1224, 292] on div "[PERSON_NAME]" at bounding box center [1194, 295] width 112 height 16
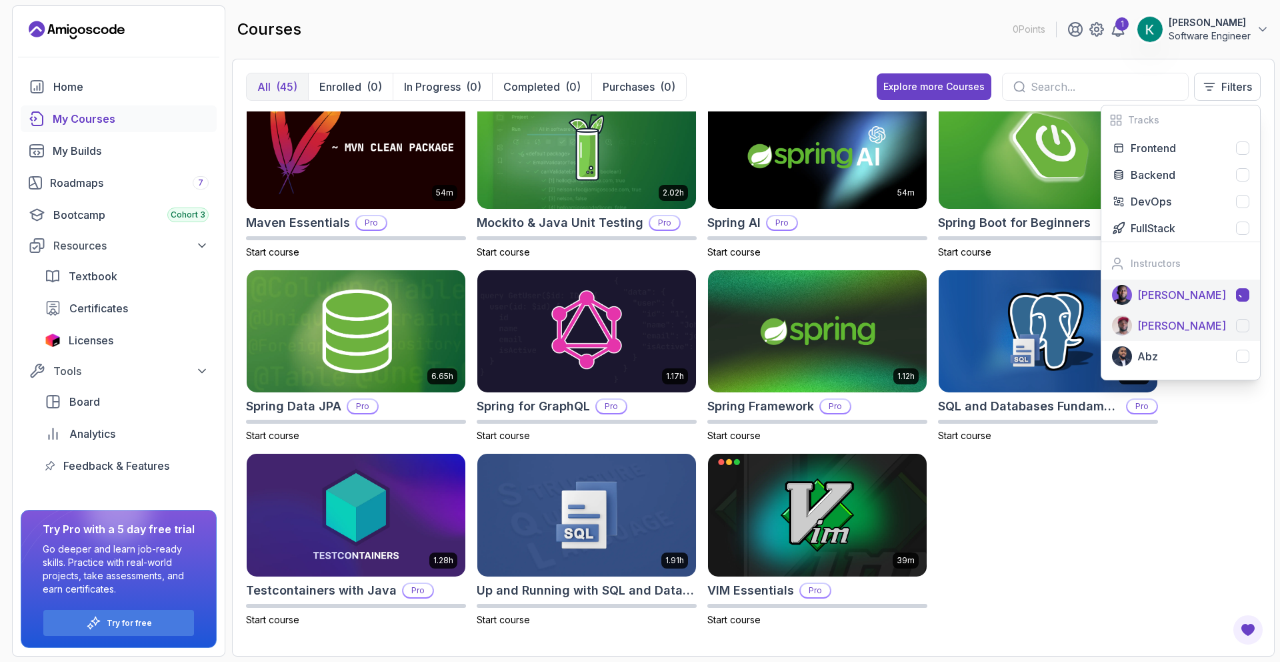
scroll to position [1497, 0]
click at [1186, 327] on div "[PERSON_NAME]" at bounding box center [1194, 325] width 112 height 16
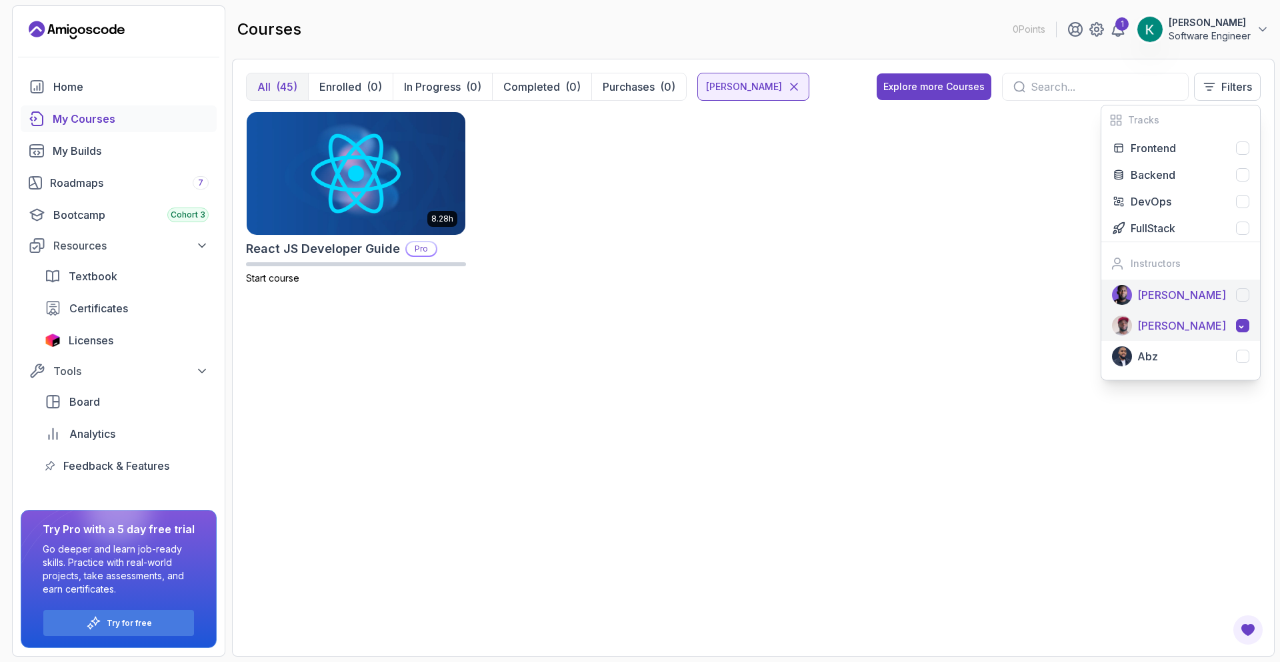
click at [1210, 294] on div "[PERSON_NAME]" at bounding box center [1194, 295] width 112 height 16
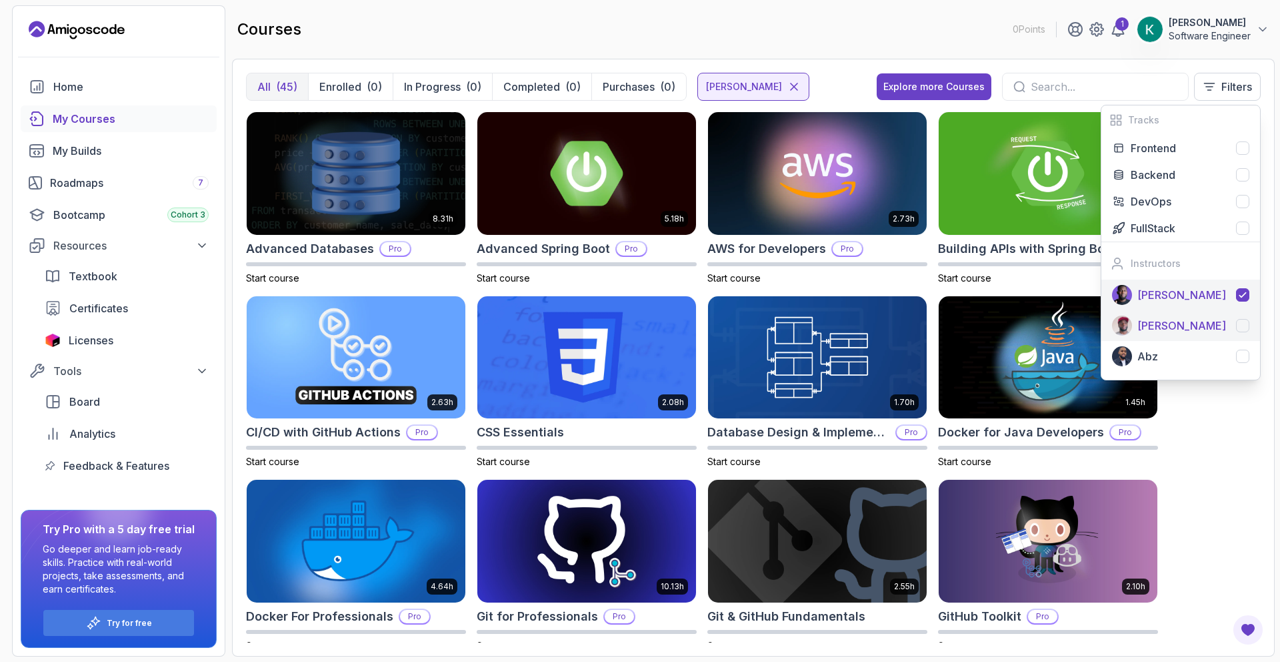
click at [1228, 333] on div "[PERSON_NAME]" at bounding box center [1194, 325] width 112 height 16
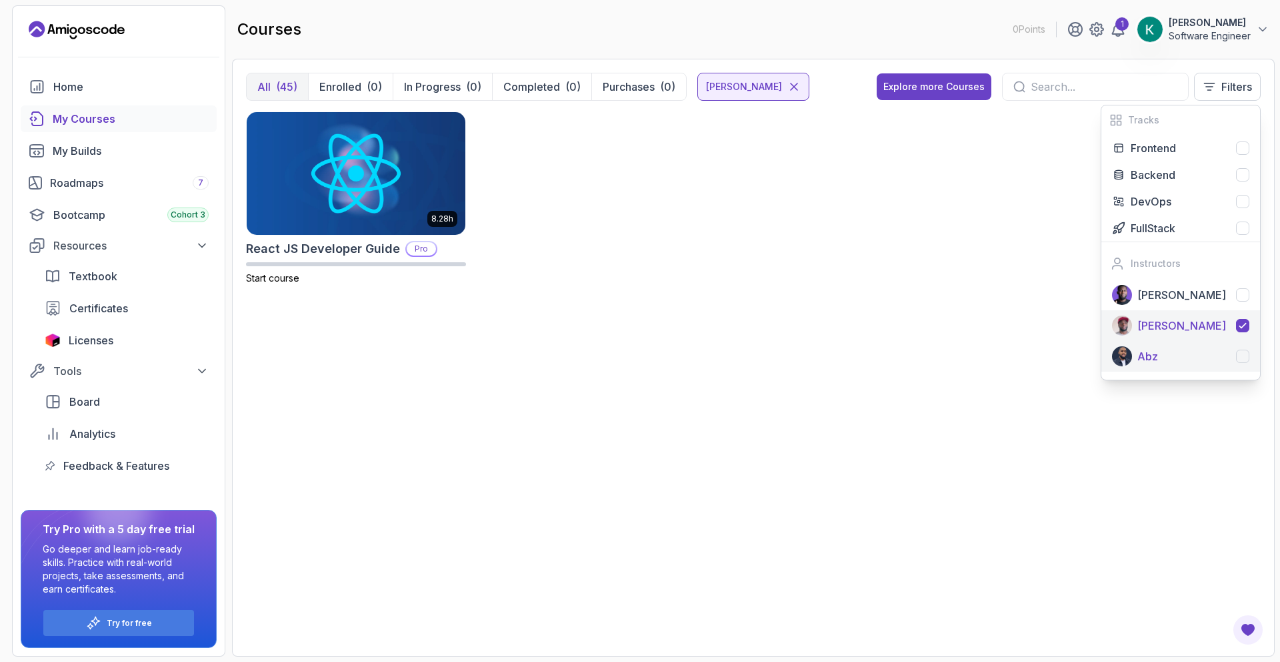
click at [1231, 350] on div "Abz" at bounding box center [1194, 356] width 112 height 16
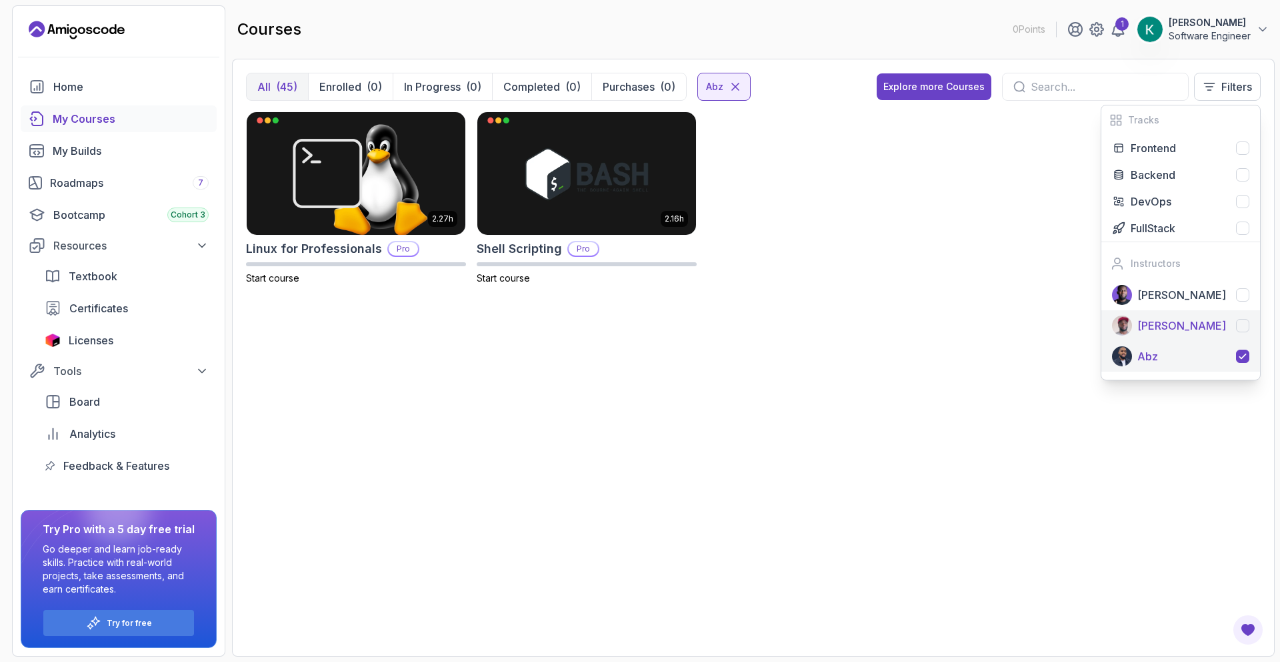
click at [1230, 332] on div "[PERSON_NAME]" at bounding box center [1194, 325] width 112 height 16
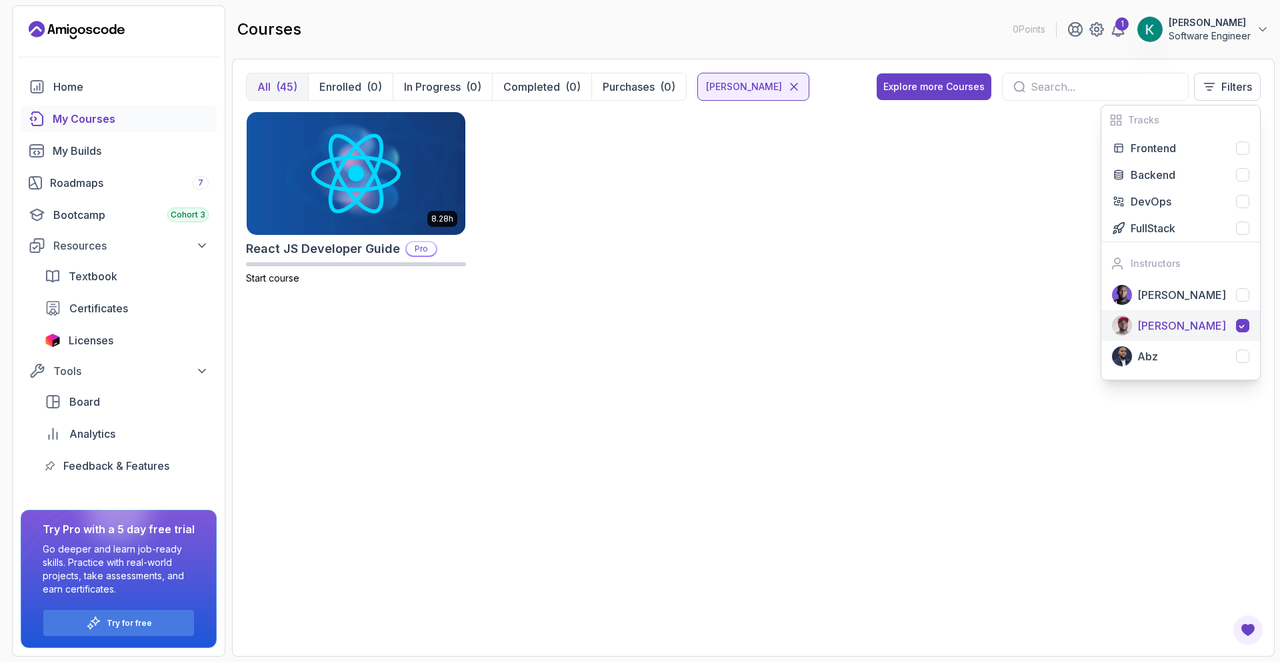
drag, startPoint x: 1228, startPoint y: 305, endPoint x: 1223, endPoint y: 311, distance: 8.0
click at [1229, 305] on button "[PERSON_NAME]" at bounding box center [1181, 294] width 159 height 31
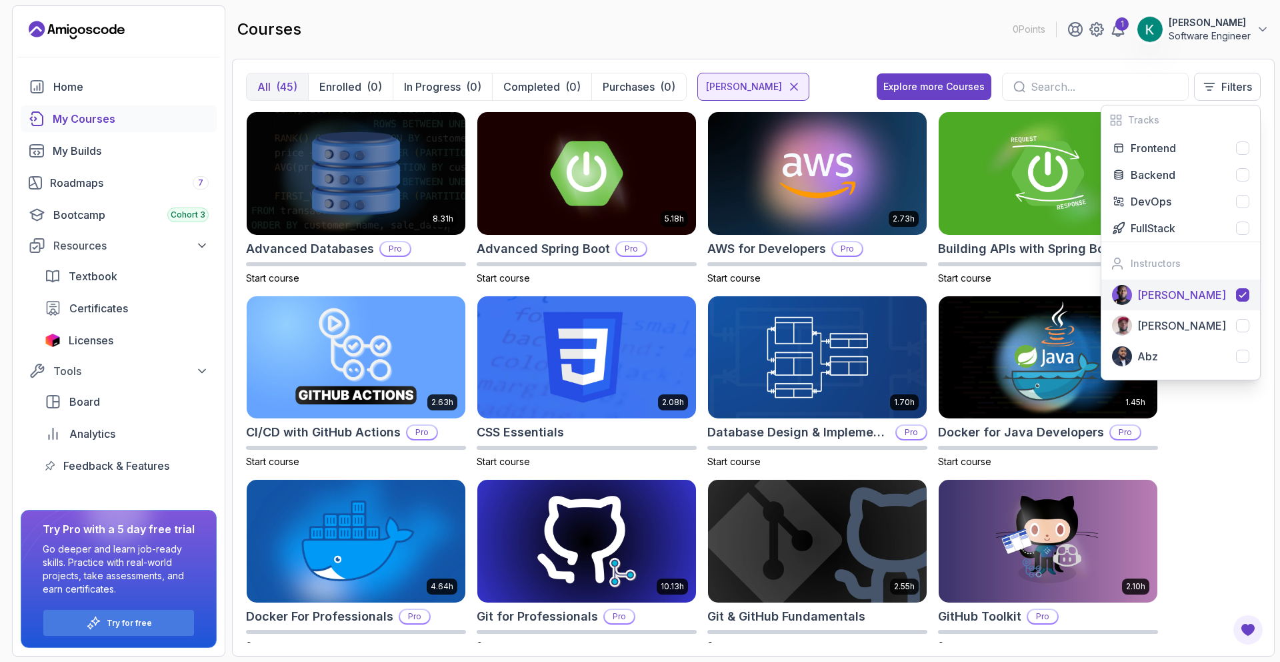
click at [739, 45] on div "courses 0 Points 1 [PERSON_NAME] Software Engineer" at bounding box center [753, 29] width 1043 height 48
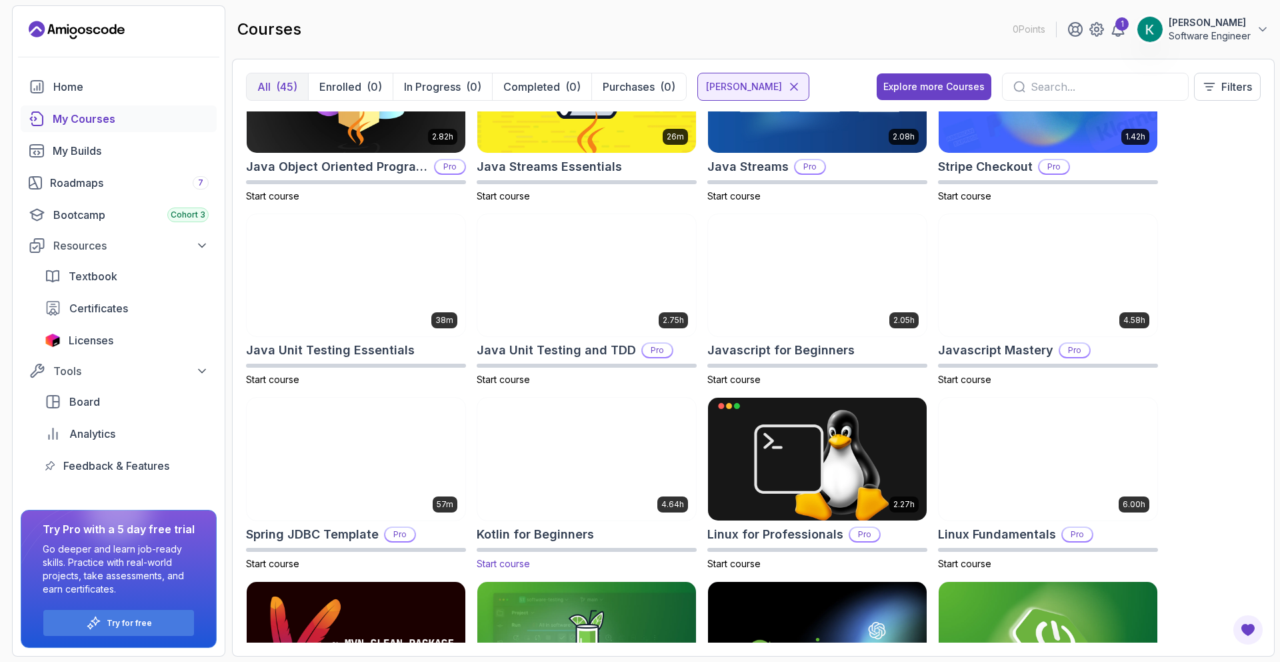
scroll to position [646, 0]
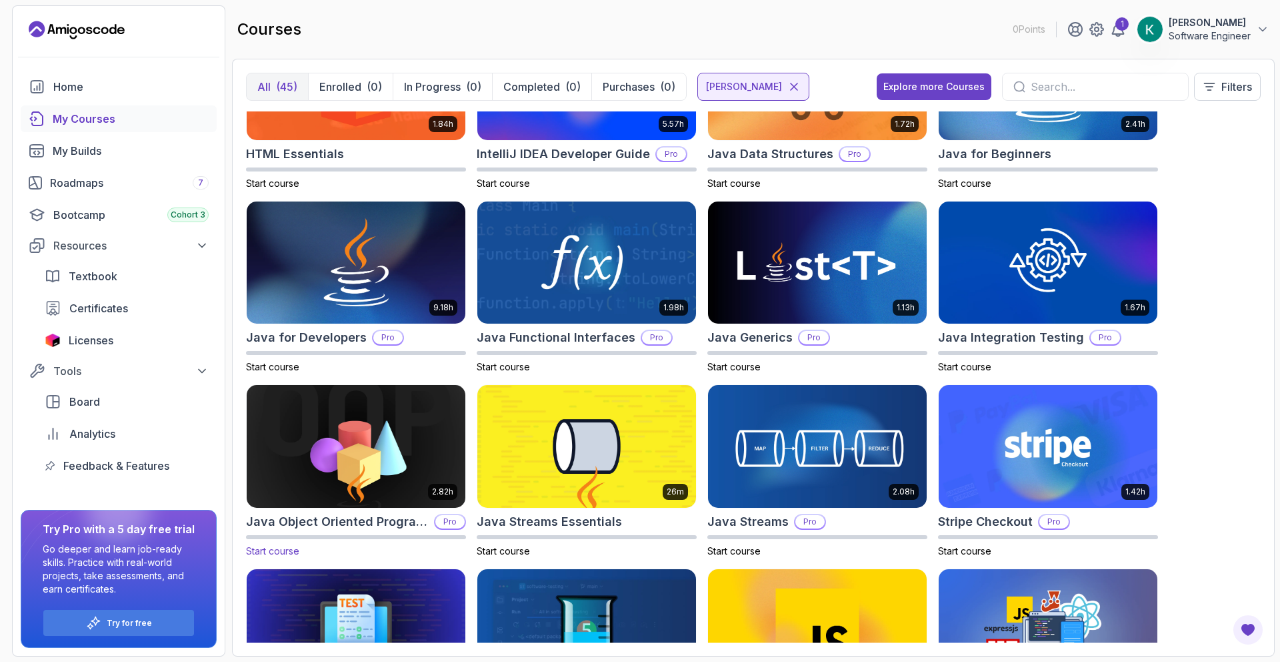
click at [381, 423] on img at bounding box center [355, 446] width 229 height 129
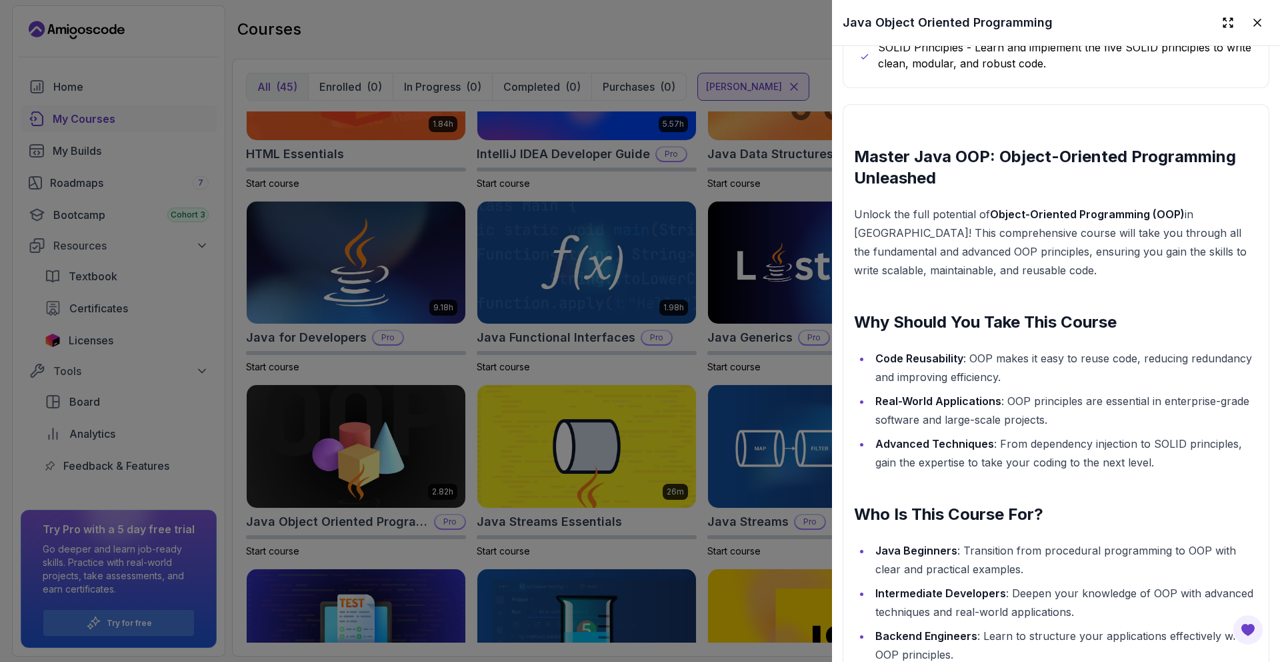
scroll to position [1115, 0]
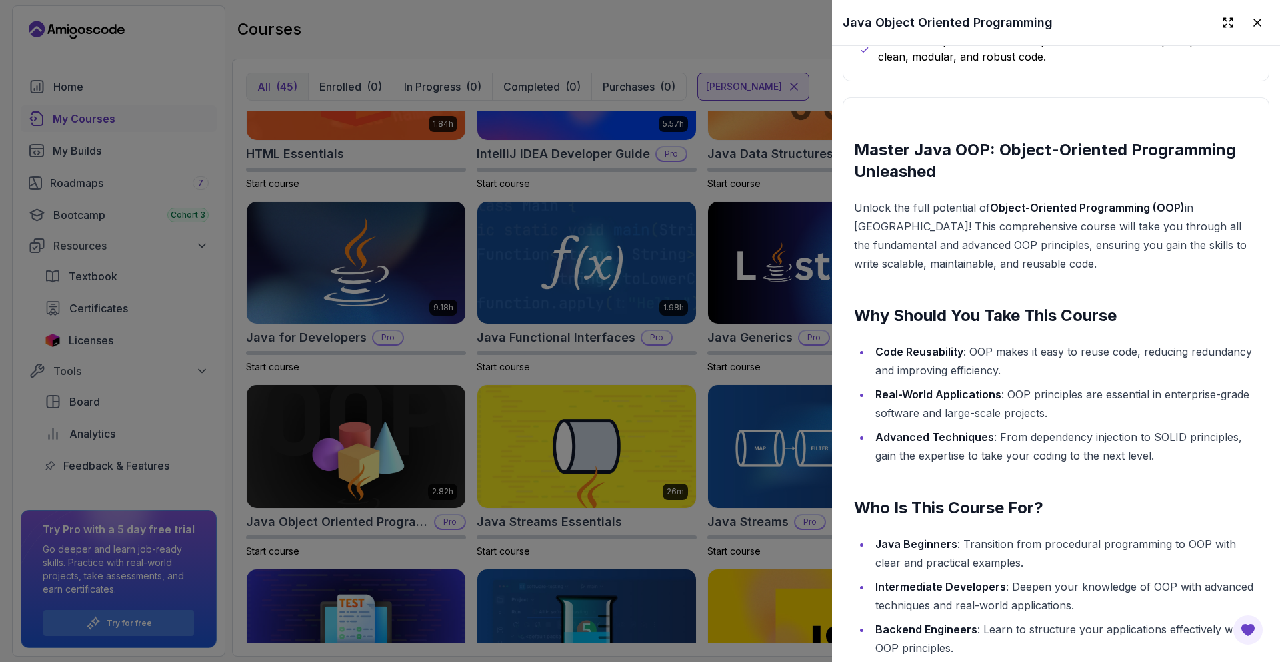
click at [740, 395] on div at bounding box center [640, 331] width 1280 height 662
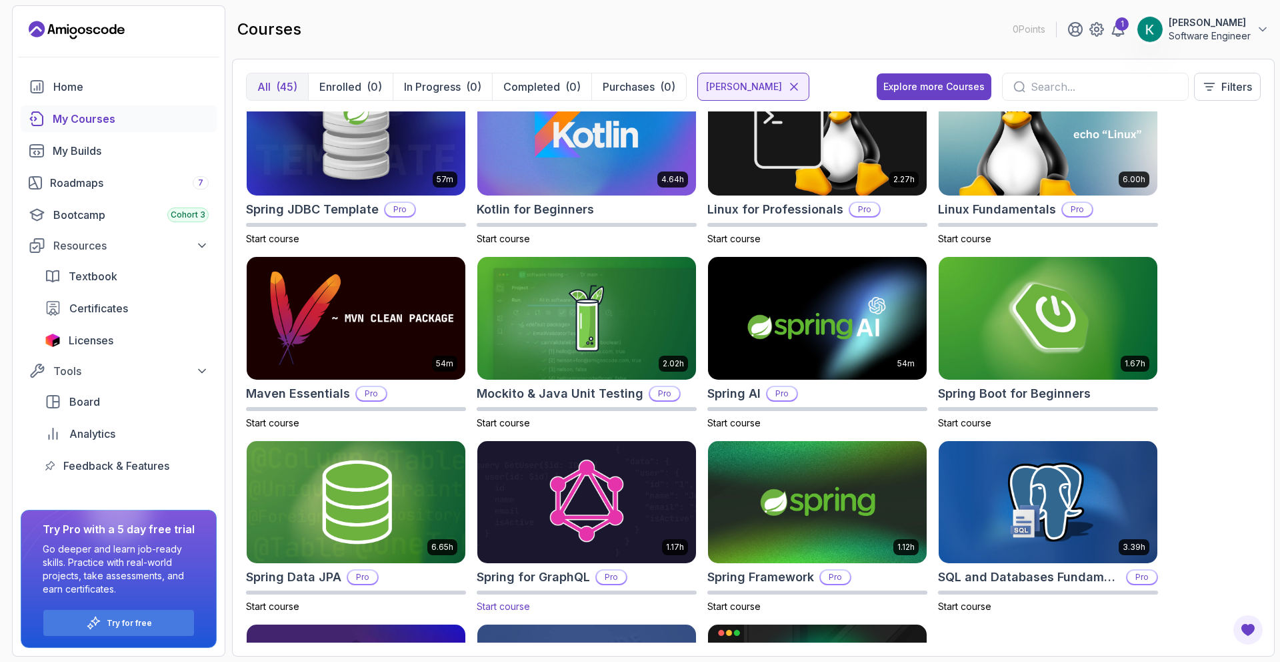
scroll to position [1497, 0]
